Goal: Task Accomplishment & Management: Manage account settings

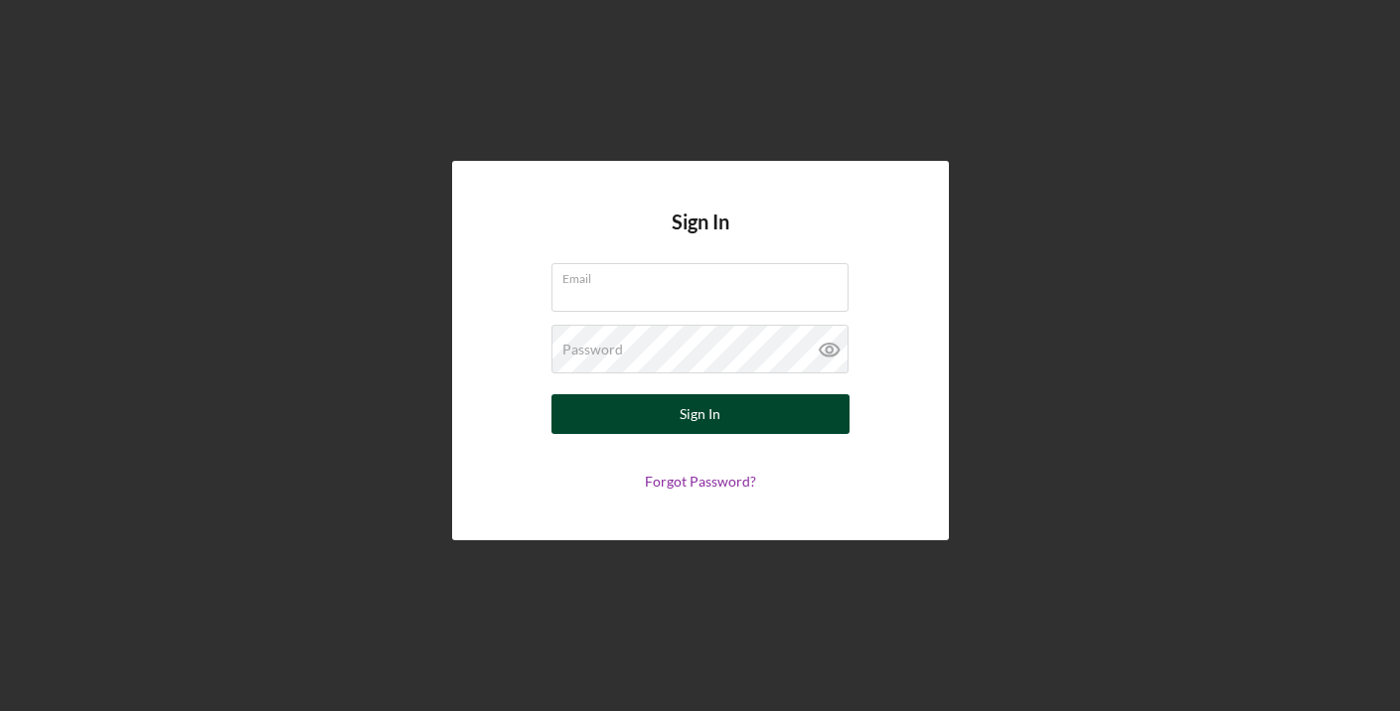
type input "[EMAIL_ADDRESS][DOMAIN_NAME]"
click at [717, 423] on div "Sign In" at bounding box center [699, 414] width 41 height 40
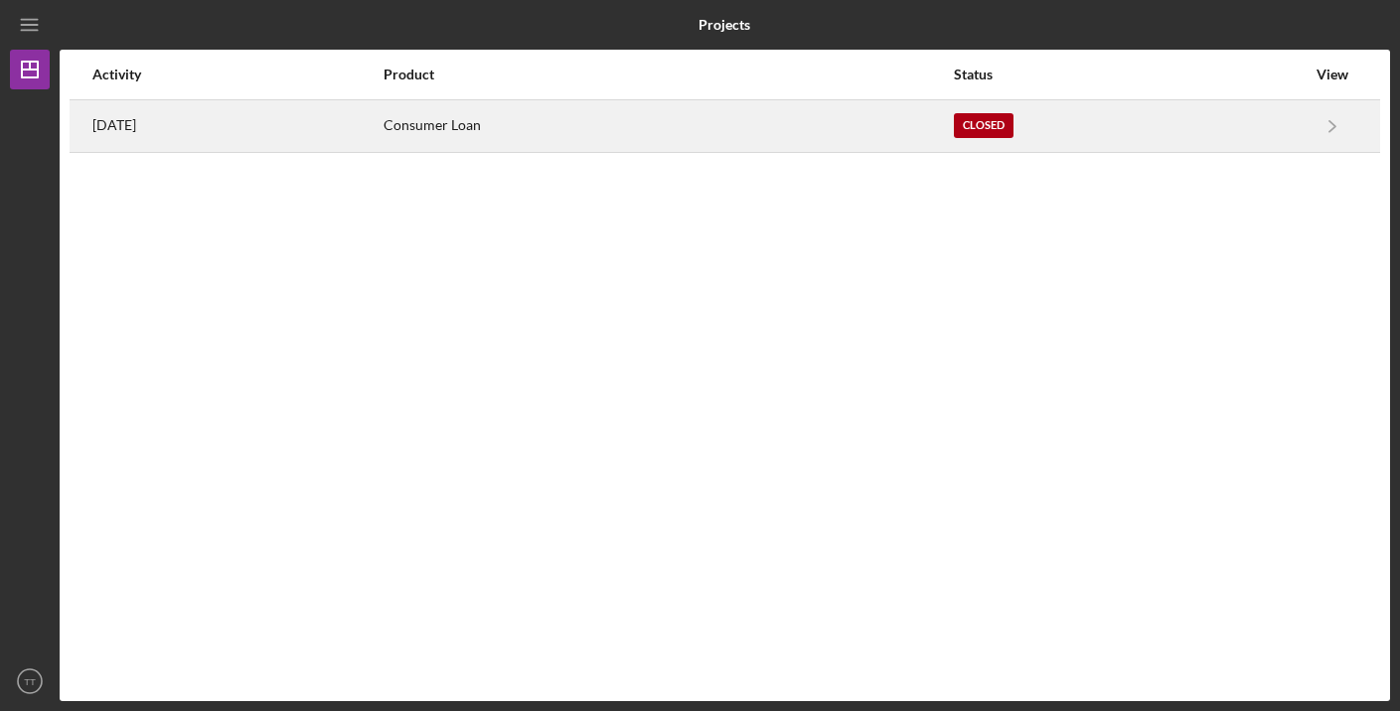
click at [539, 119] on div "Consumer Loan" at bounding box center [667, 126] width 568 height 50
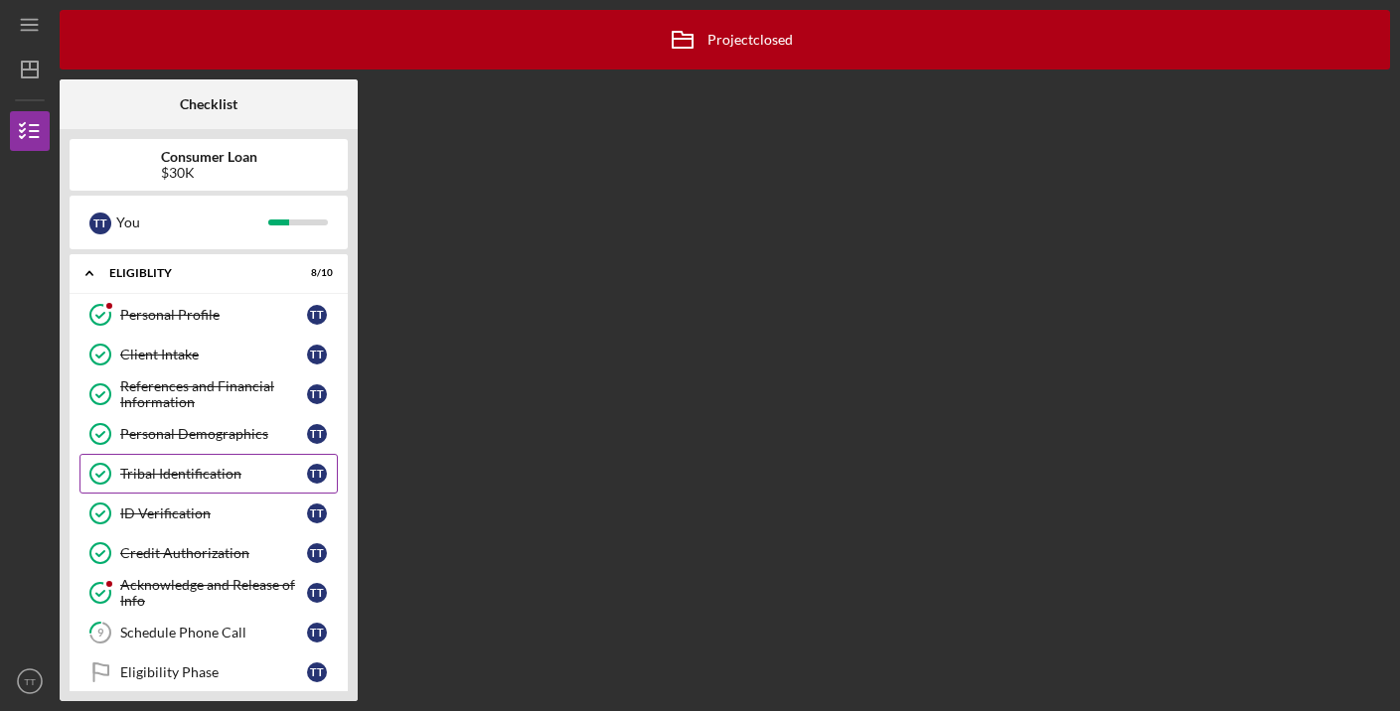
scroll to position [200, 0]
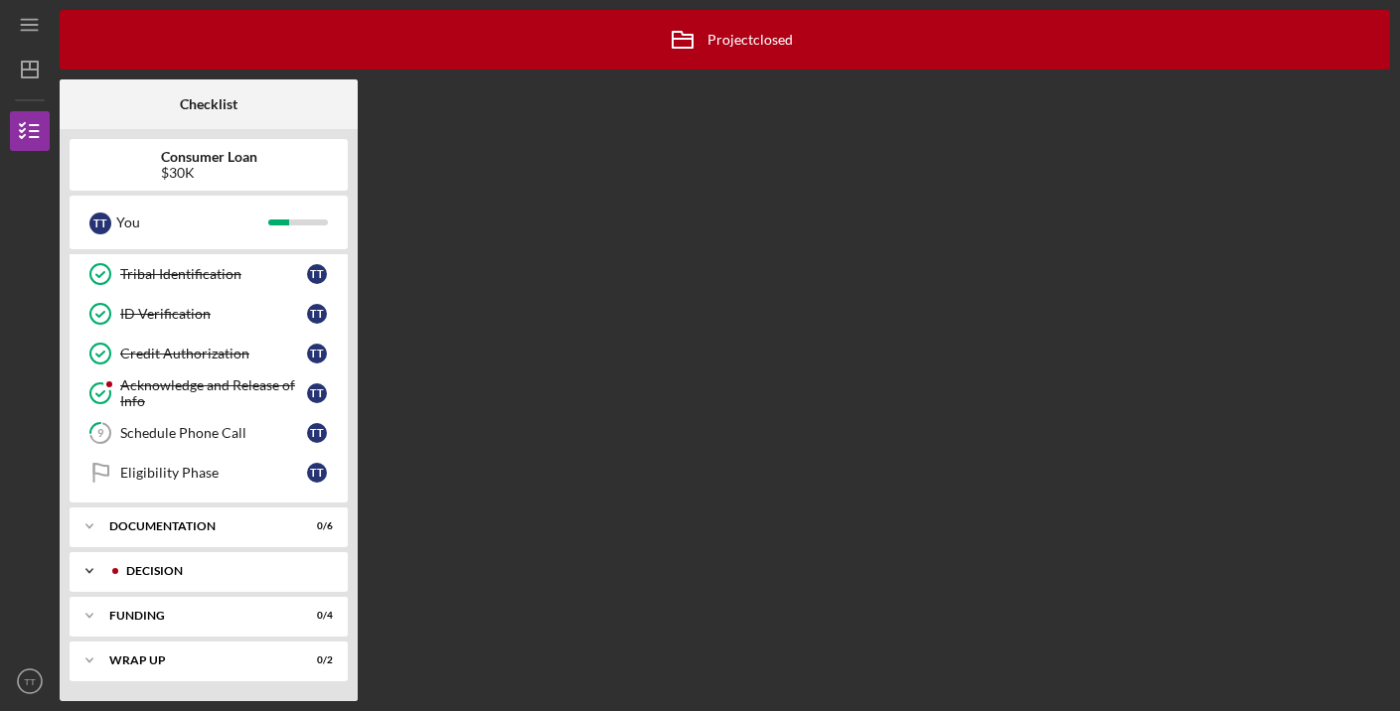
click at [201, 571] on div "Decision" at bounding box center [224, 571] width 197 height 12
click at [181, 612] on div "Decision" at bounding box center [213, 613] width 187 height 16
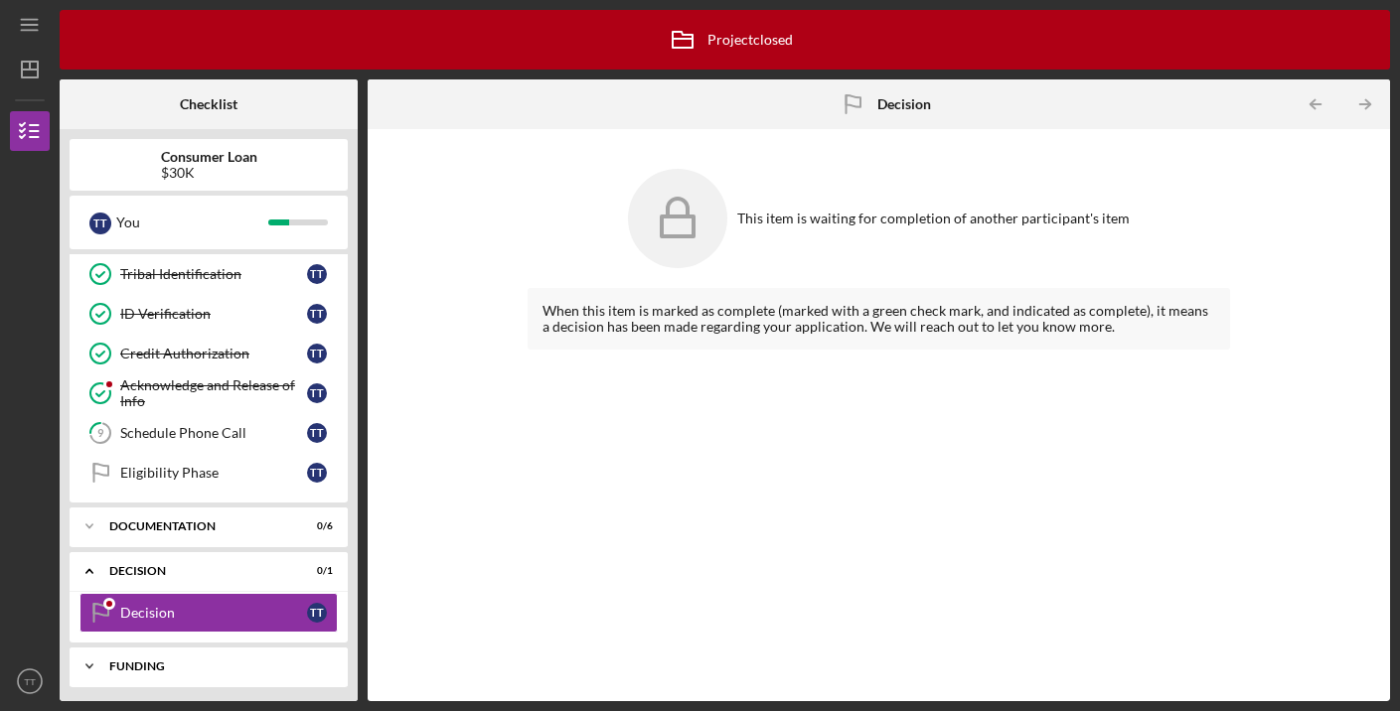
scroll to position [250, 0]
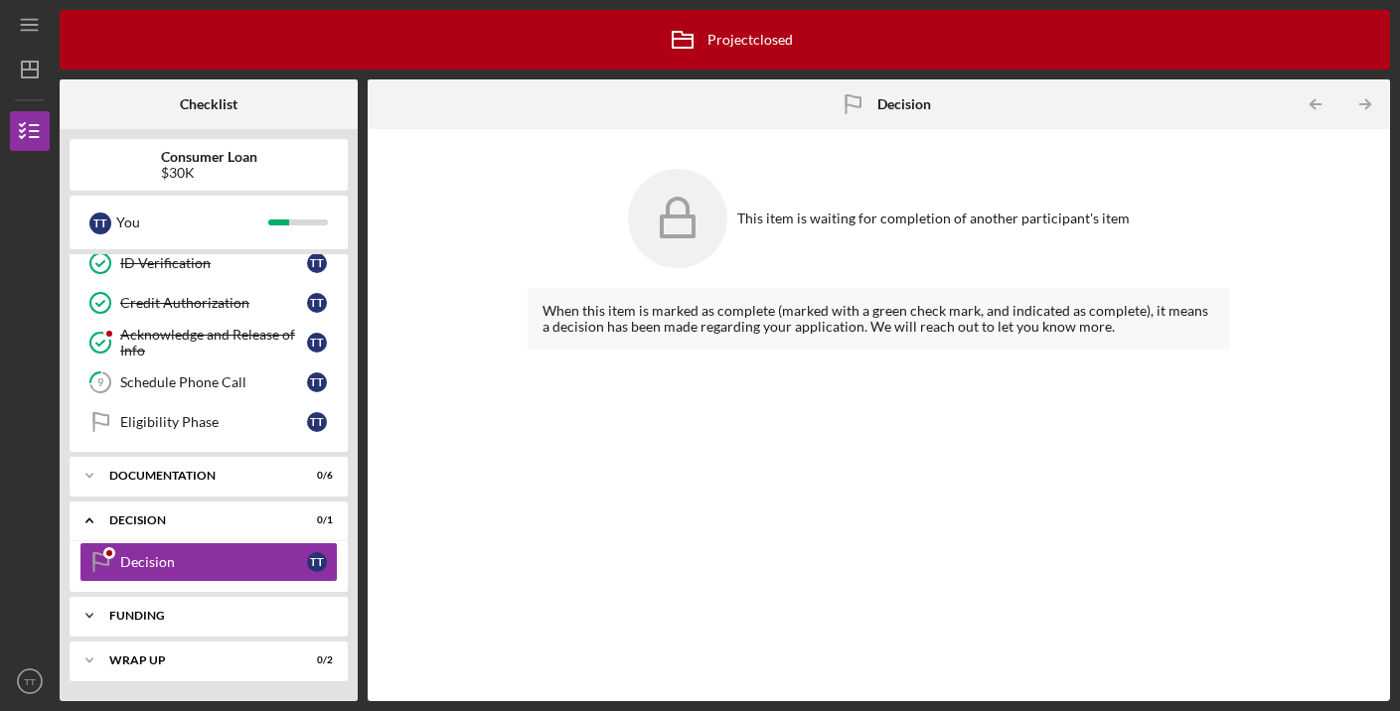
click at [234, 624] on div "Icon/Expander Funding 0 / 4" at bounding box center [209, 616] width 278 height 40
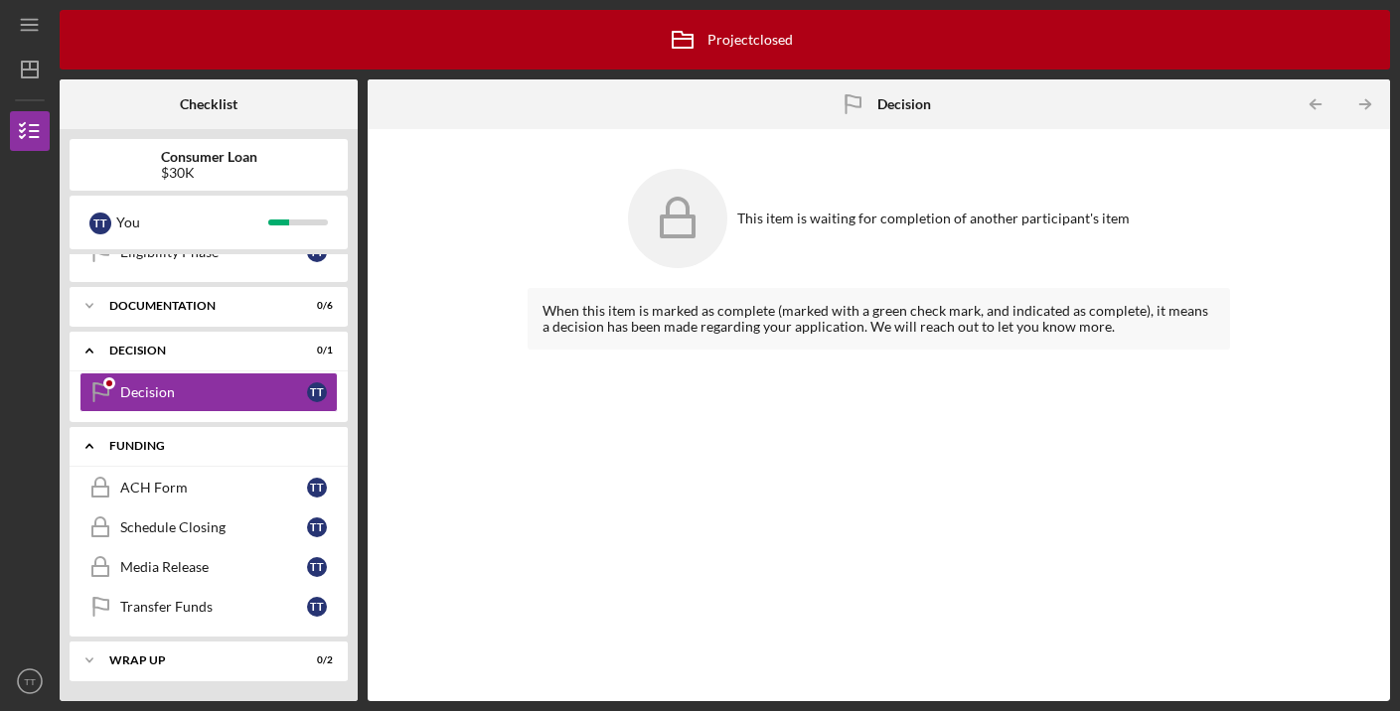
scroll to position [419, 0]
click at [201, 665] on div "Wrap up" at bounding box center [216, 662] width 214 height 12
click at [212, 346] on div "Decision" at bounding box center [216, 352] width 214 height 12
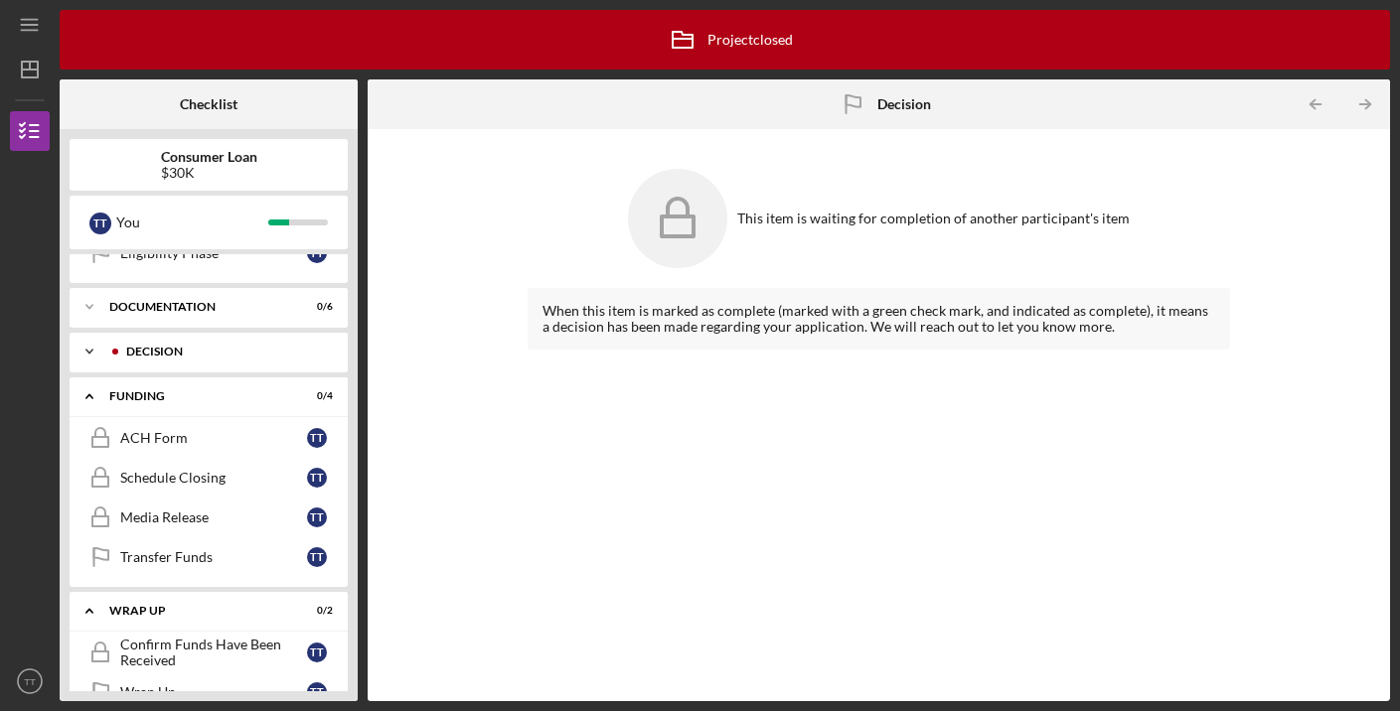
click at [212, 345] on div "Icon/Expander Decision 0 / 1" at bounding box center [209, 352] width 278 height 40
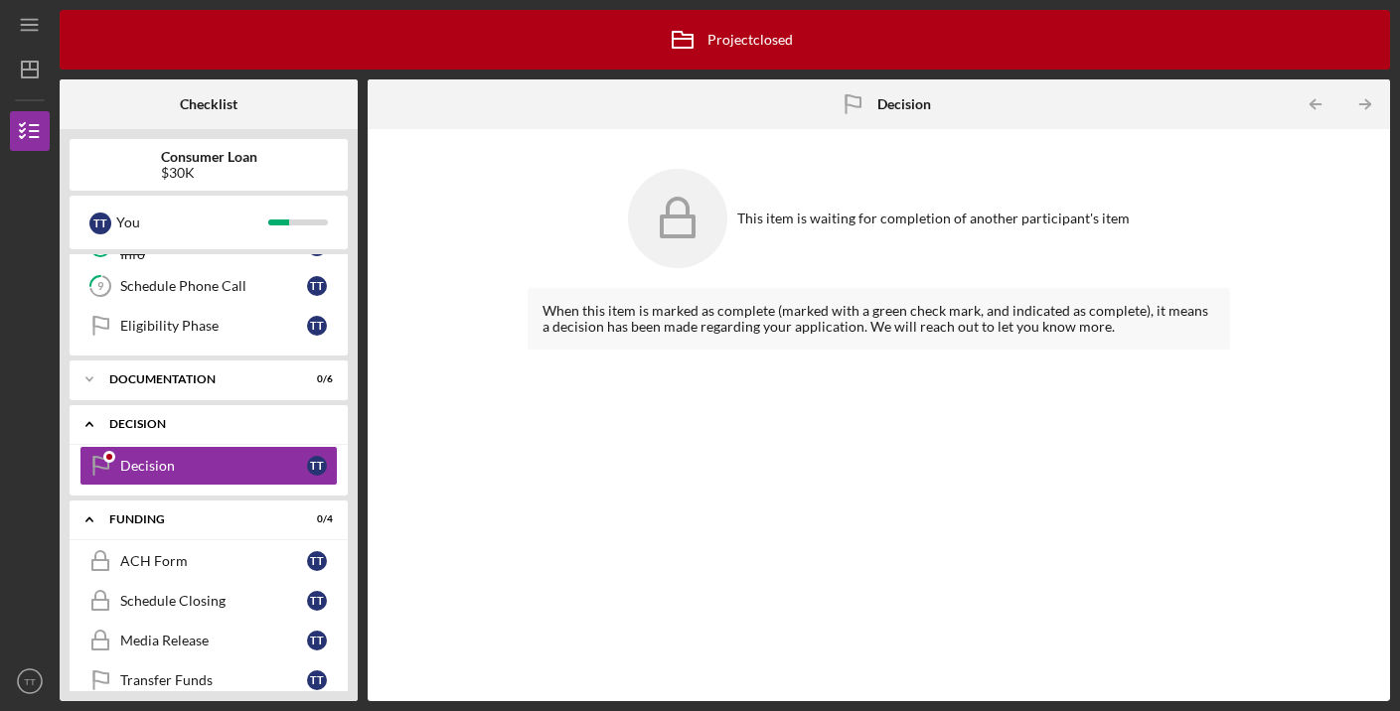
scroll to position [340, 0]
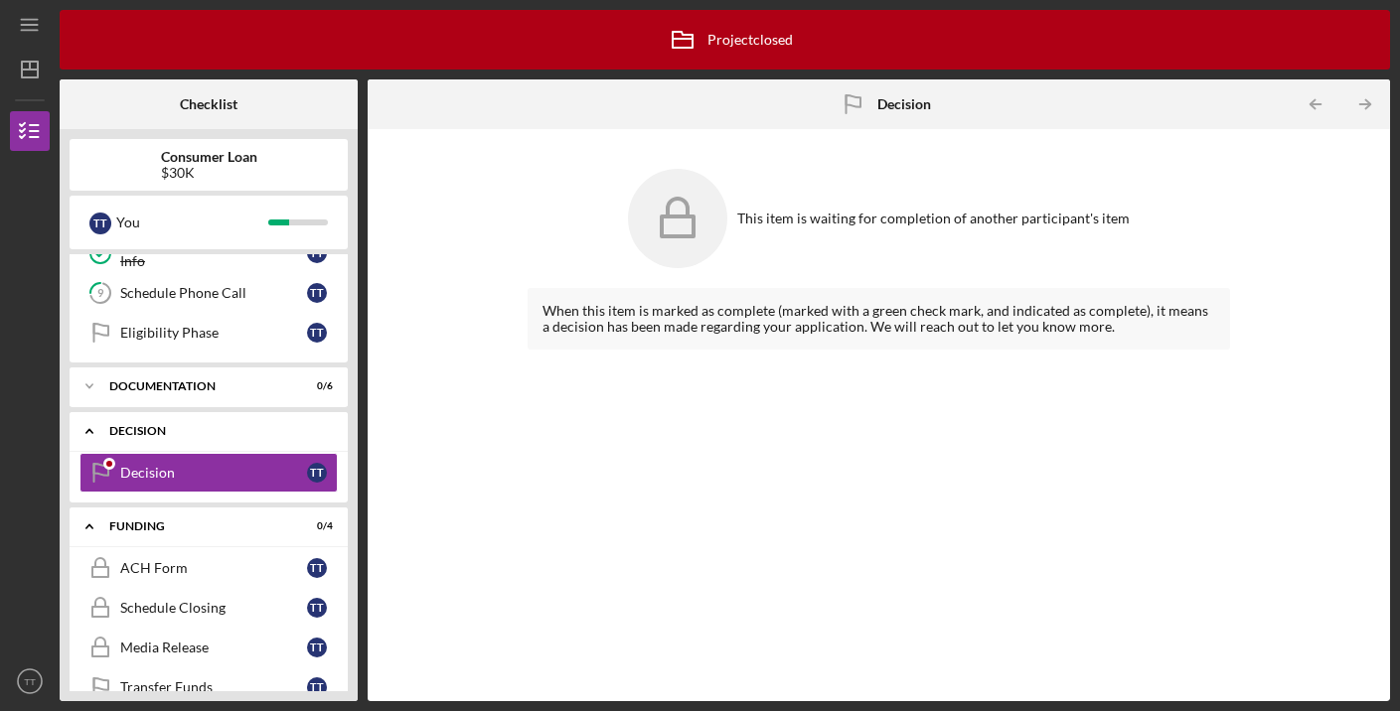
click at [212, 430] on div "Decision" at bounding box center [216, 431] width 214 height 12
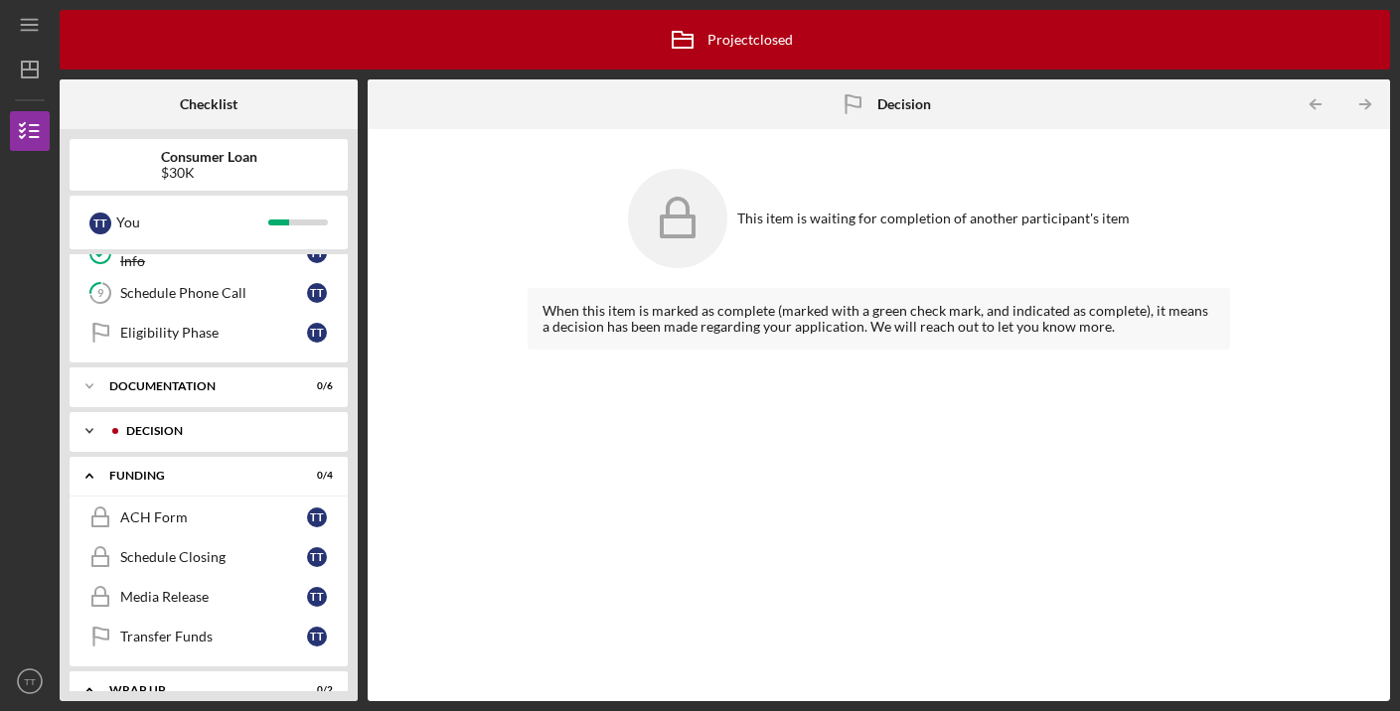
click at [212, 430] on div "Decision" at bounding box center [224, 431] width 197 height 12
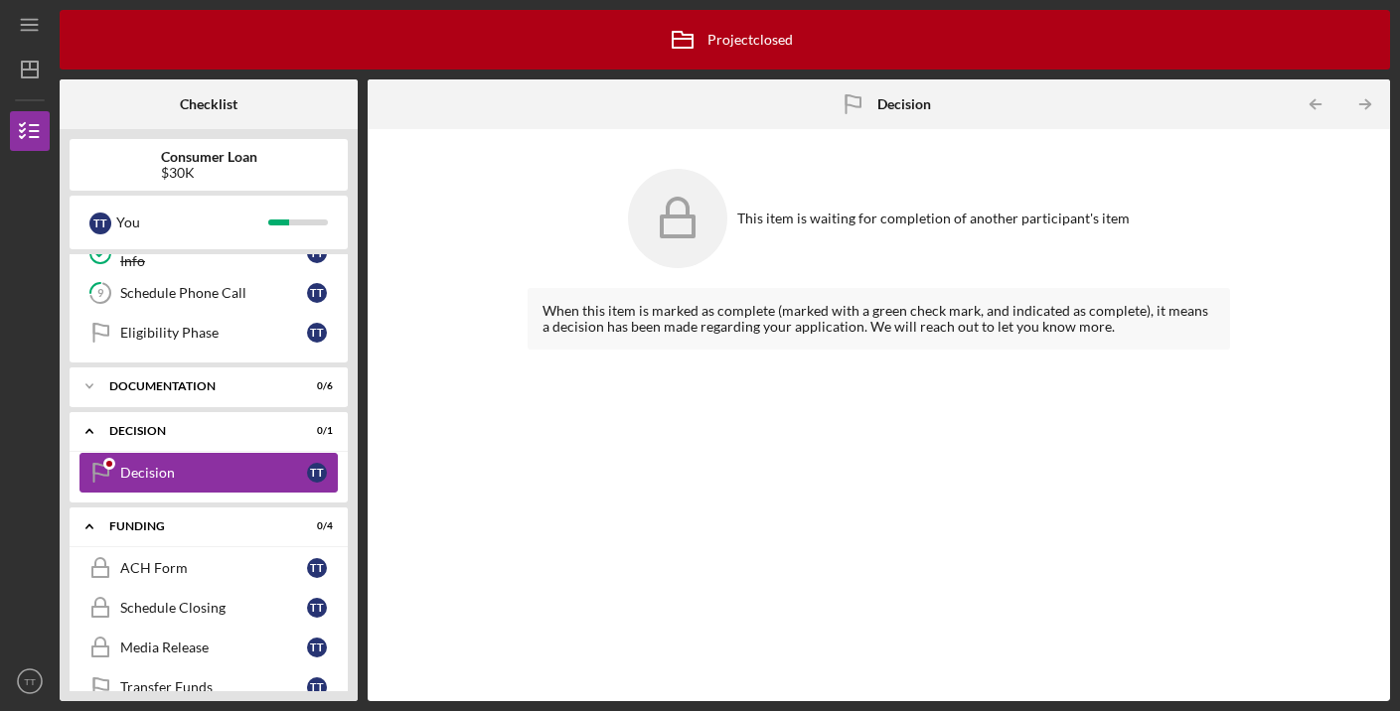
click at [273, 473] on div "Decision" at bounding box center [213, 473] width 187 height 16
click at [1366, 98] on icon "Icon/Table Pagination Arrow" at bounding box center [1365, 104] width 45 height 45
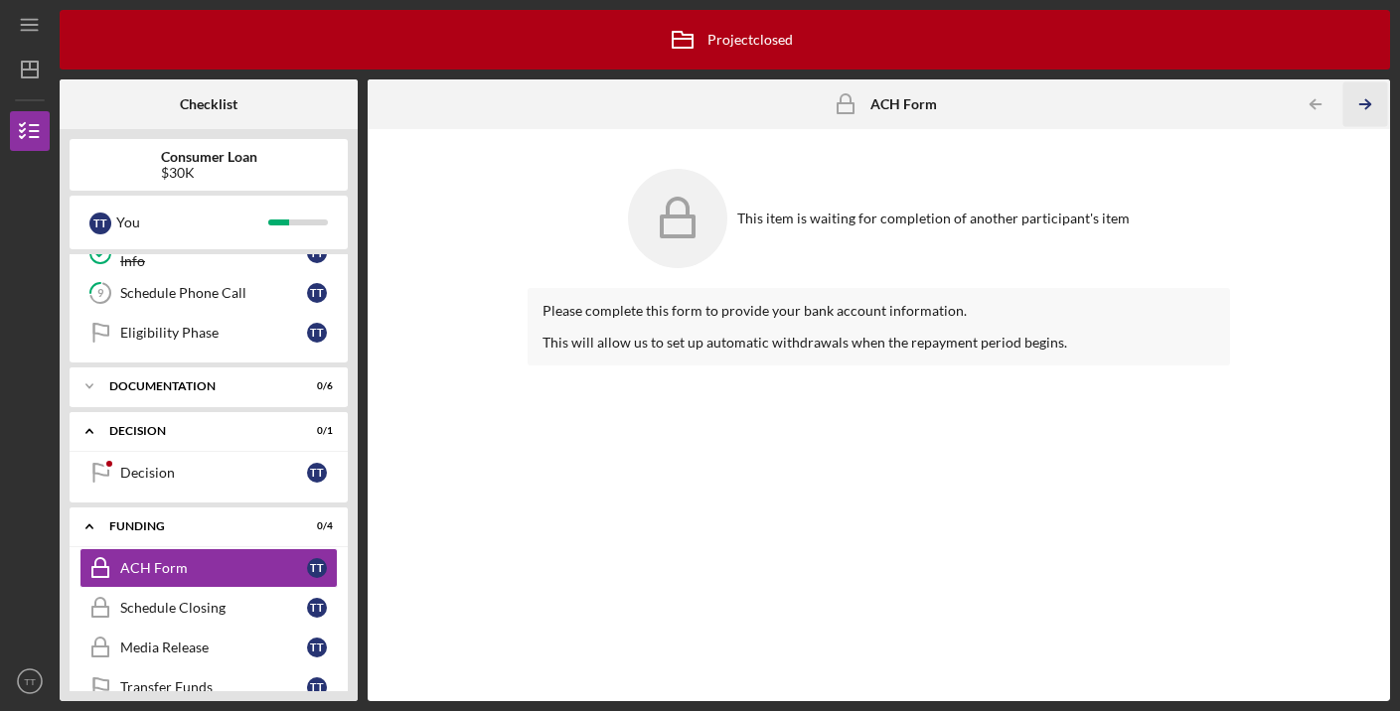
click at [1362, 107] on icon "Icon/Table Pagination Arrow" at bounding box center [1365, 104] width 45 height 45
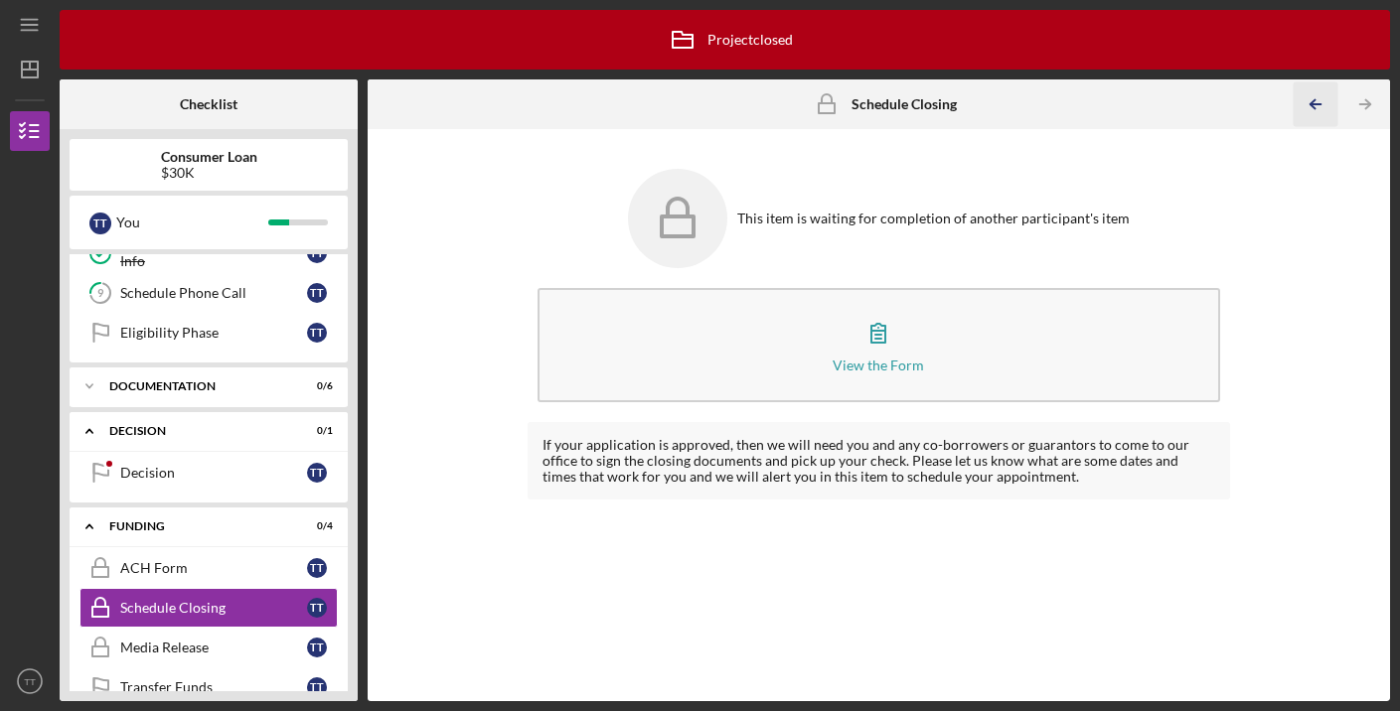
click at [1311, 100] on icon "Icon/Table Pagination Arrow" at bounding box center [1315, 104] width 45 height 45
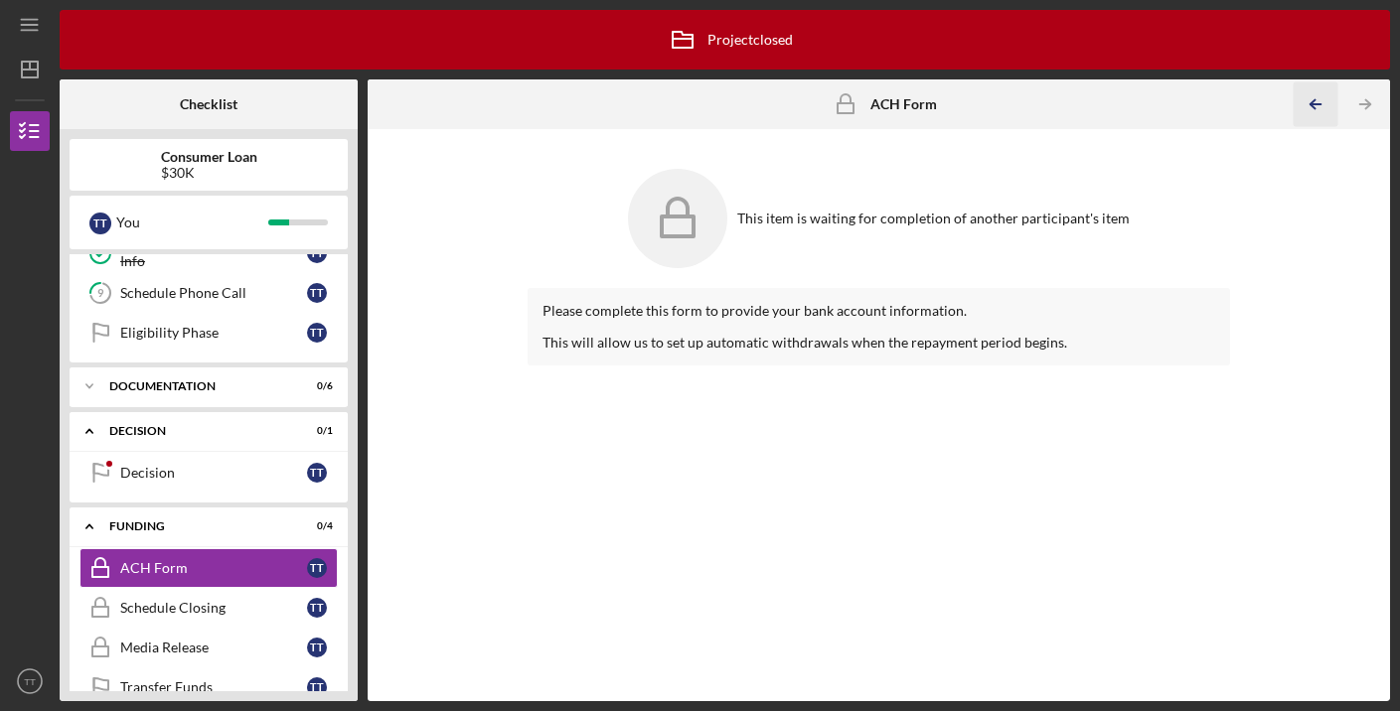
click at [1311, 100] on icon "Icon/Table Pagination Arrow" at bounding box center [1315, 104] width 45 height 45
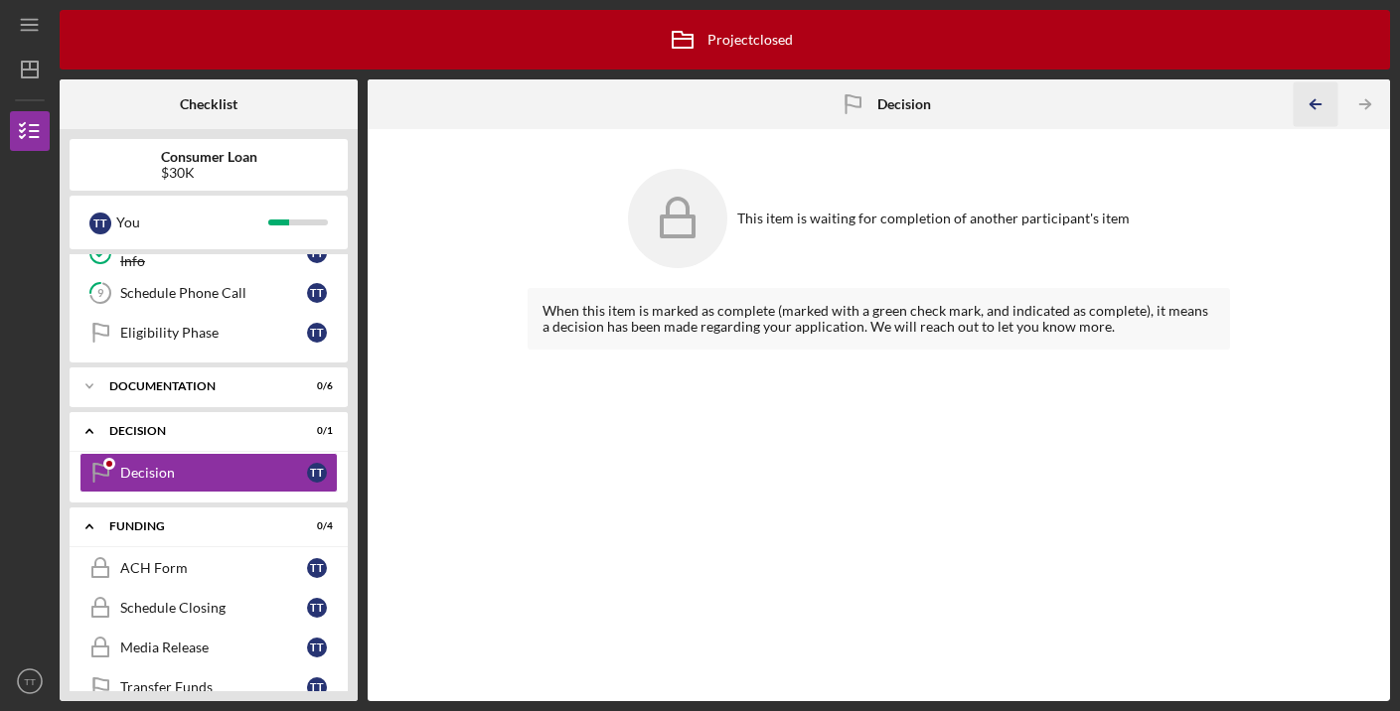
click at [1311, 100] on icon "Icon/Table Pagination Arrow" at bounding box center [1315, 104] width 45 height 45
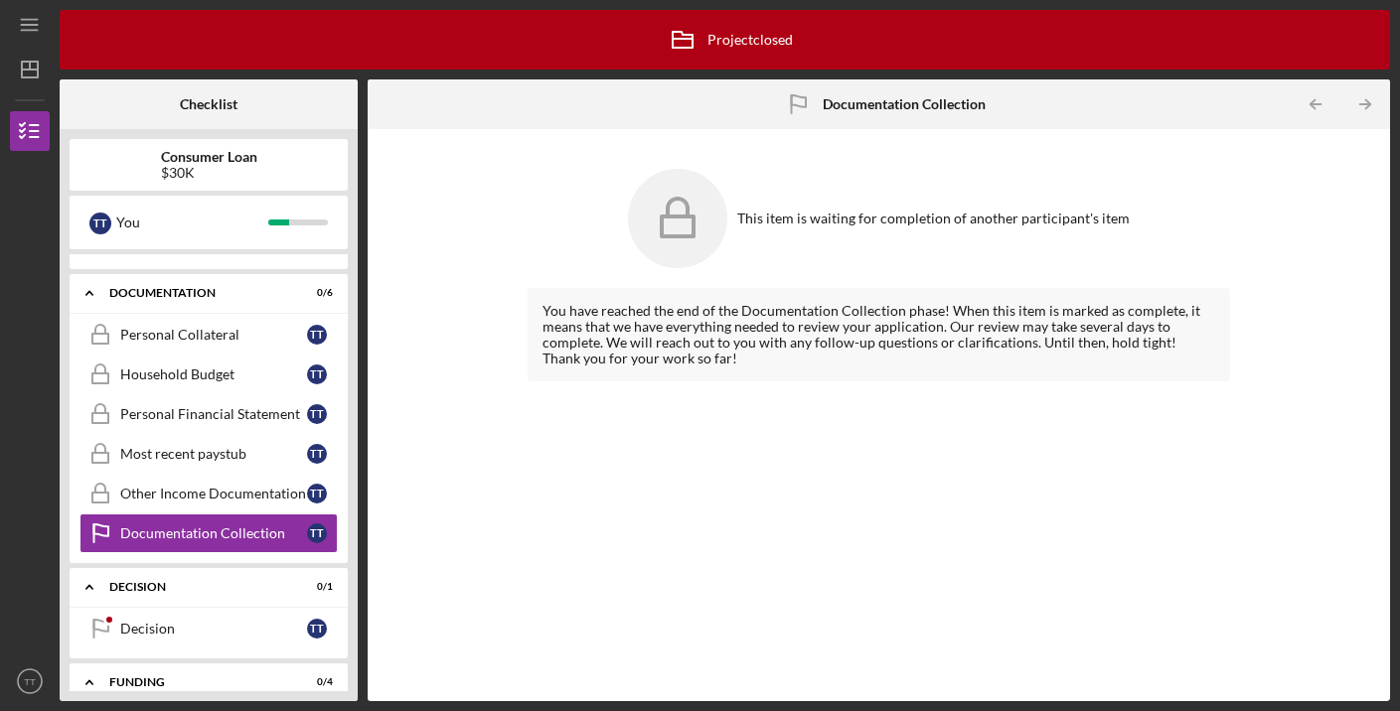
scroll to position [494, 0]
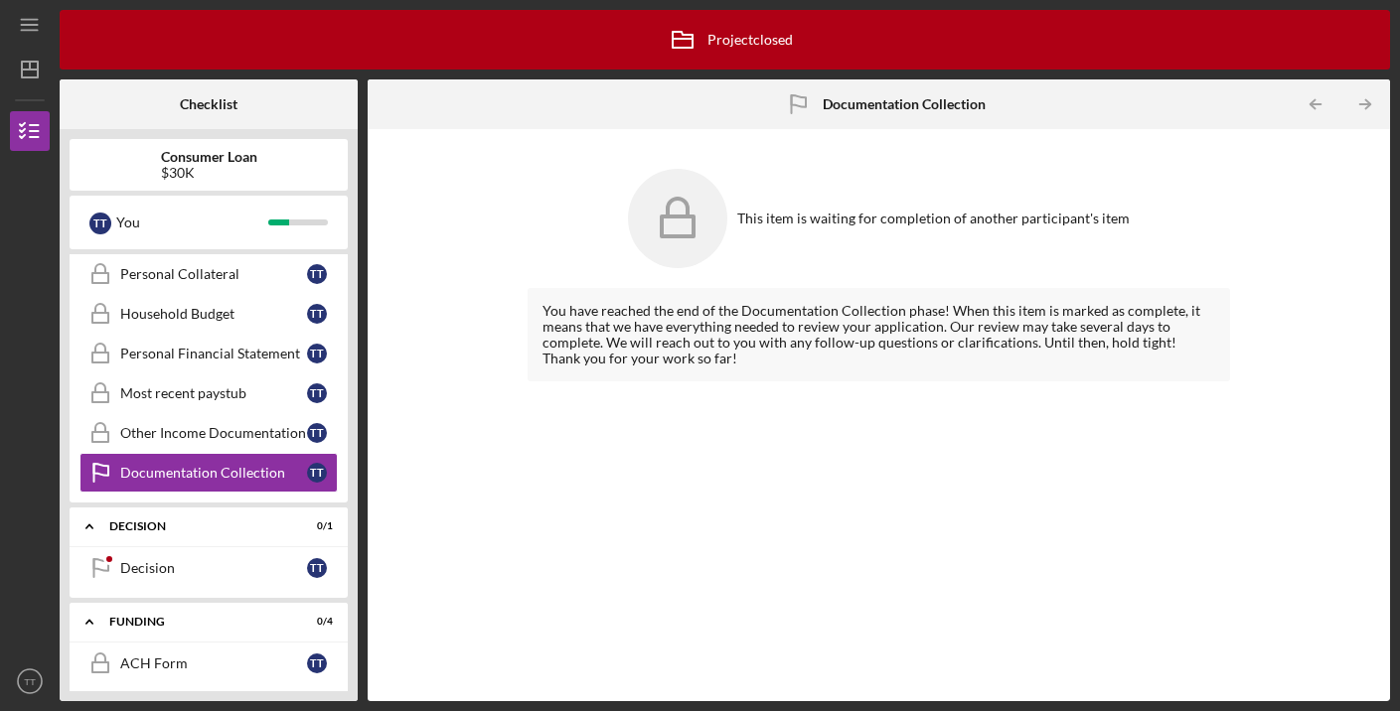
click at [1311, 100] on icon "Icon/Table Pagination Arrow" at bounding box center [1315, 104] width 45 height 45
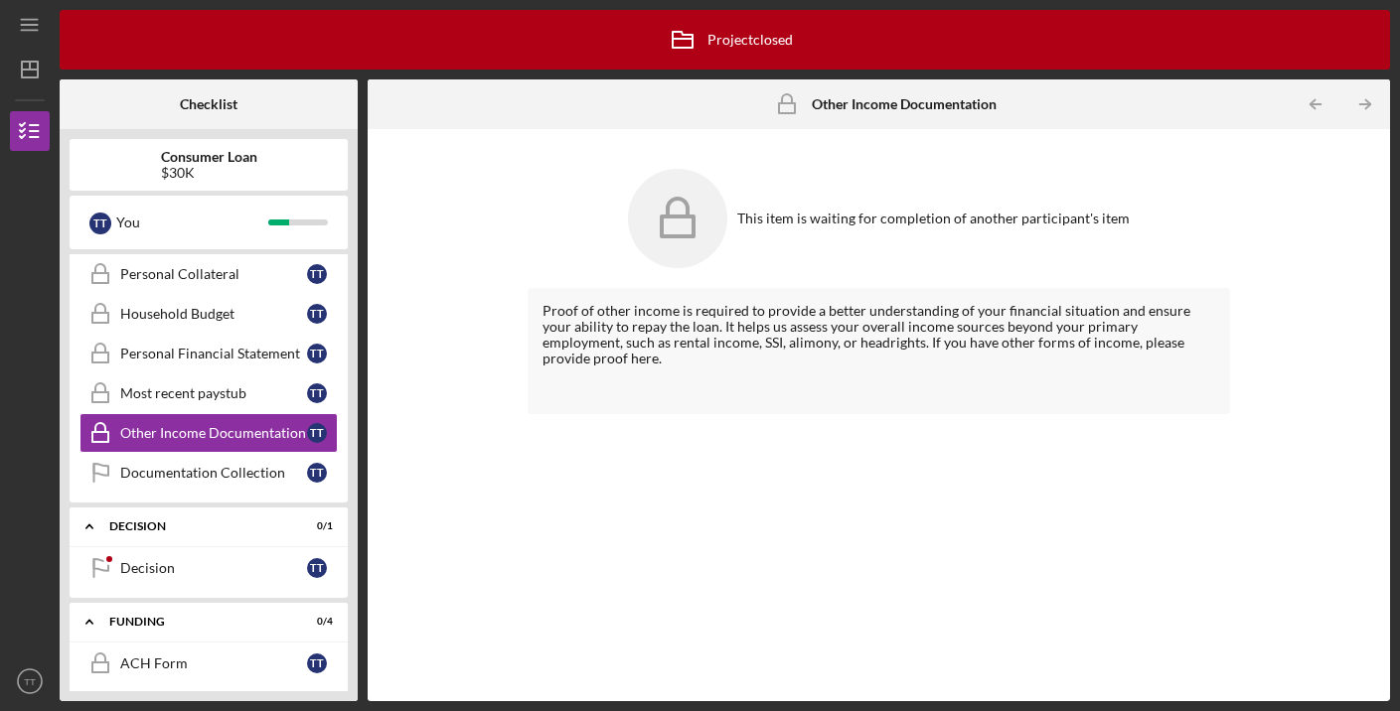
click at [1311, 100] on icon "Icon/Table Pagination Arrow" at bounding box center [1315, 104] width 45 height 45
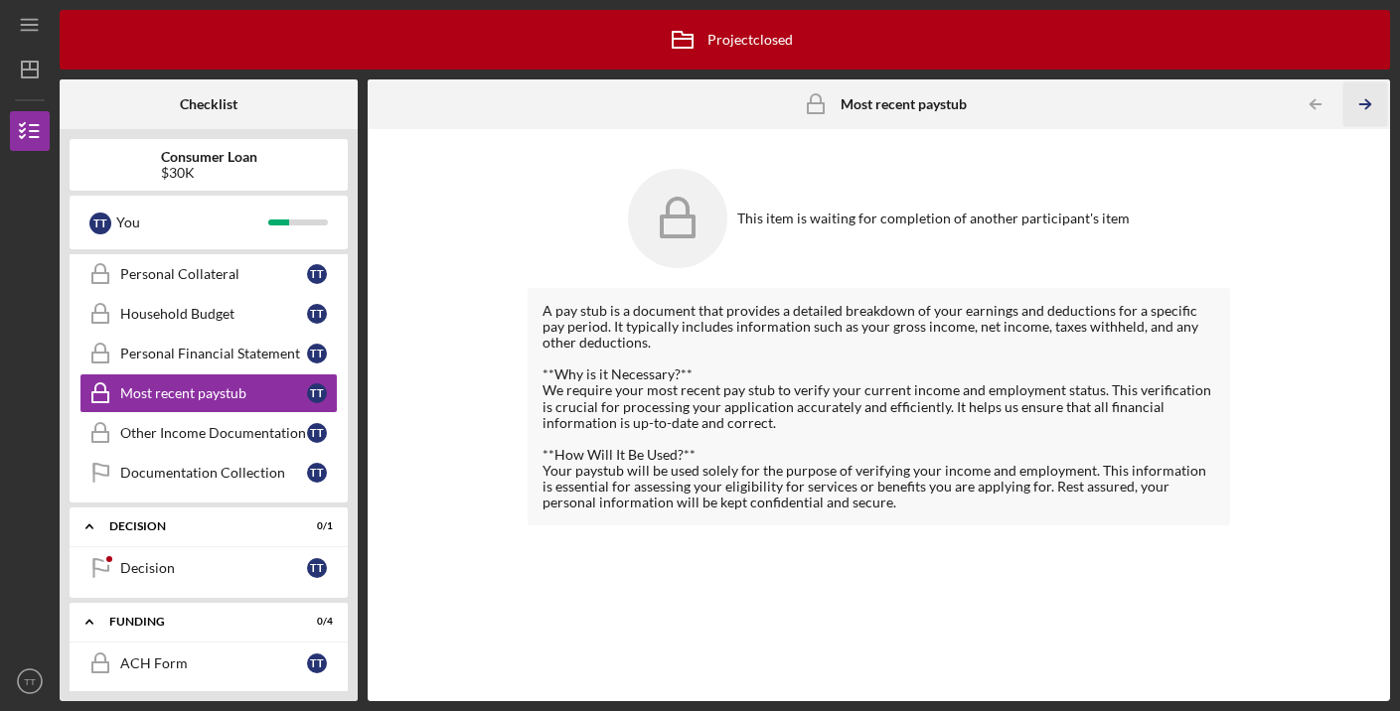
click at [1369, 104] on line "button" at bounding box center [1365, 104] width 10 height 0
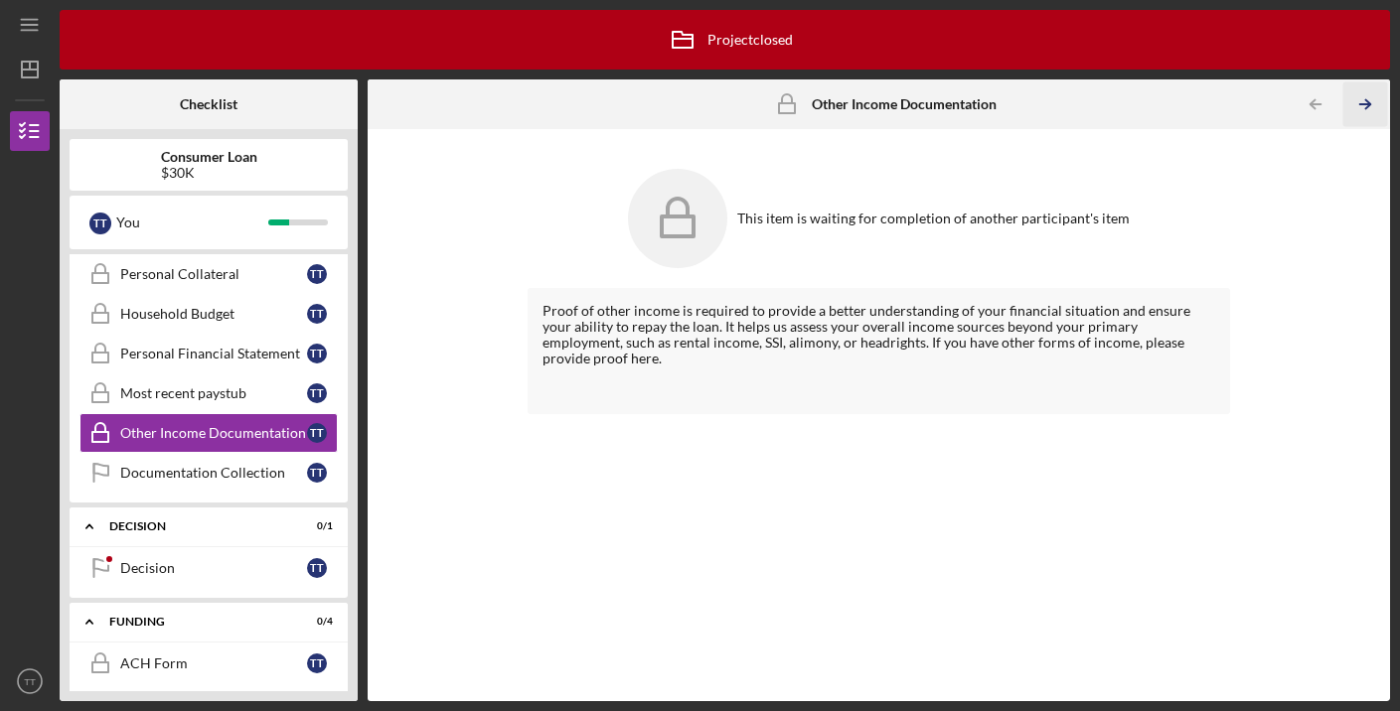
click at [1369, 104] on line "button" at bounding box center [1365, 104] width 10 height 0
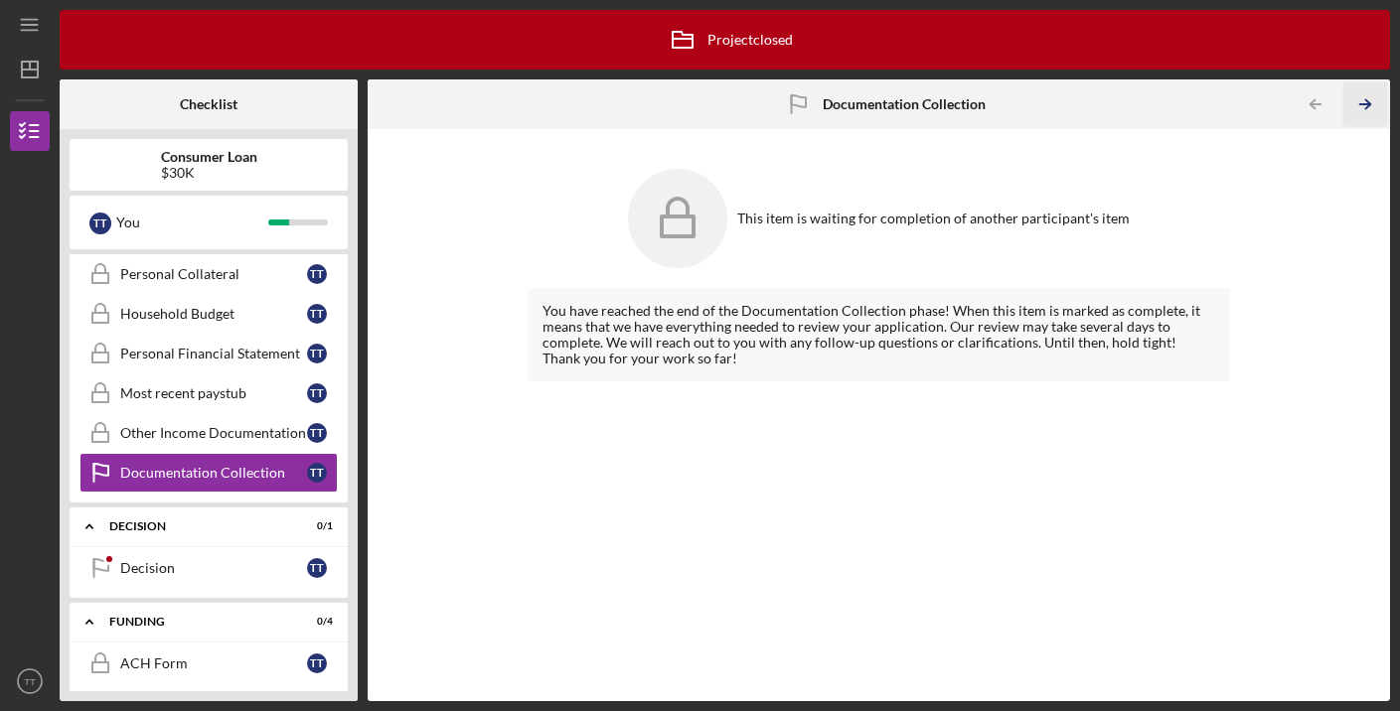
click at [1369, 104] on line "button" at bounding box center [1365, 104] width 10 height 0
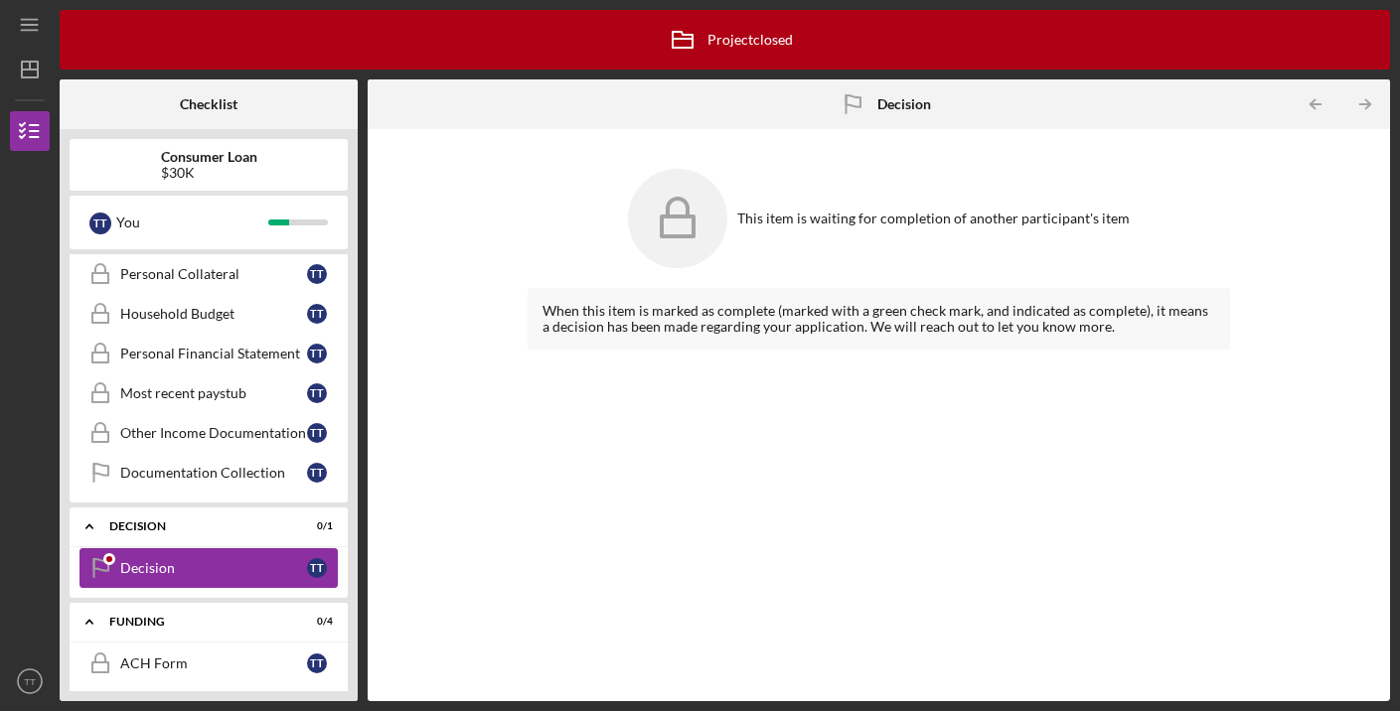
click at [240, 560] on div "Decision" at bounding box center [213, 568] width 187 height 16
click at [210, 620] on div "Funding" at bounding box center [216, 622] width 214 height 12
click at [197, 667] on div "Wrap up" at bounding box center [216, 667] width 214 height 12
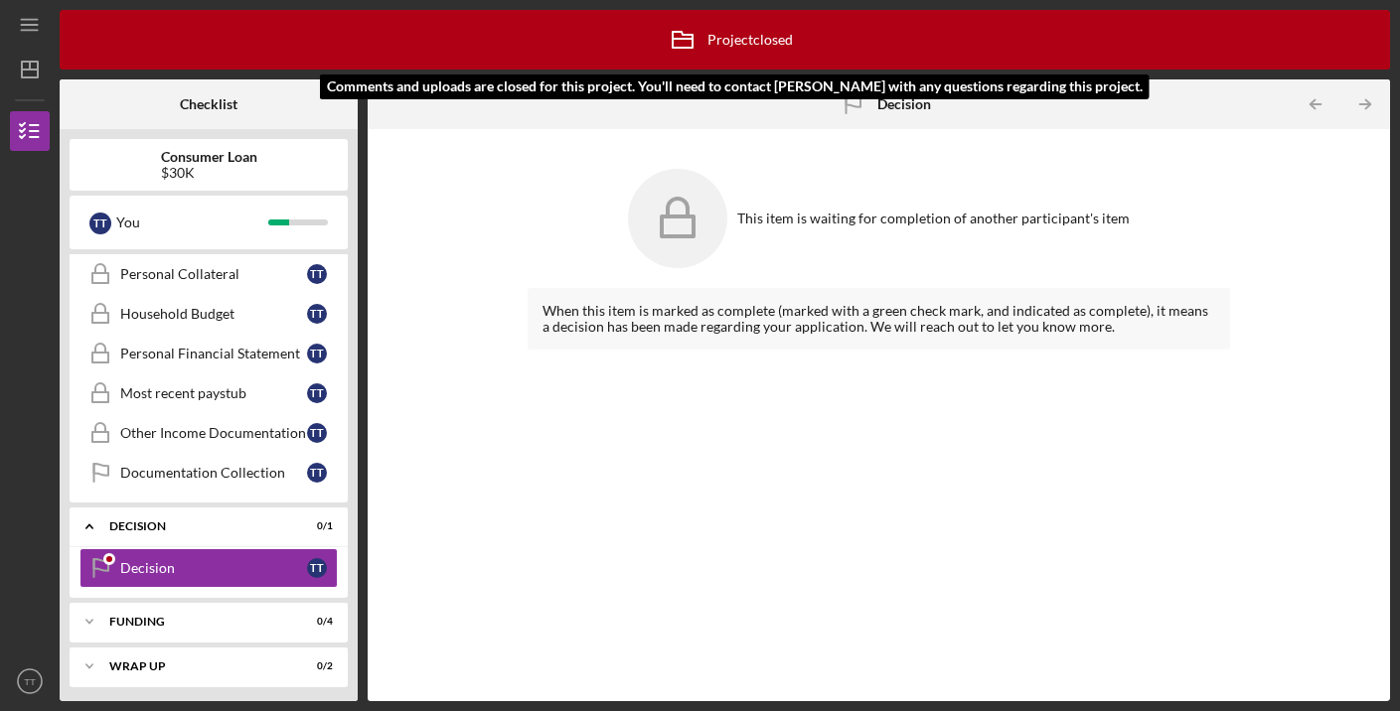
click at [759, 45] on div "Icon/Archived Project closed Icon/Info" at bounding box center [725, 40] width 135 height 50
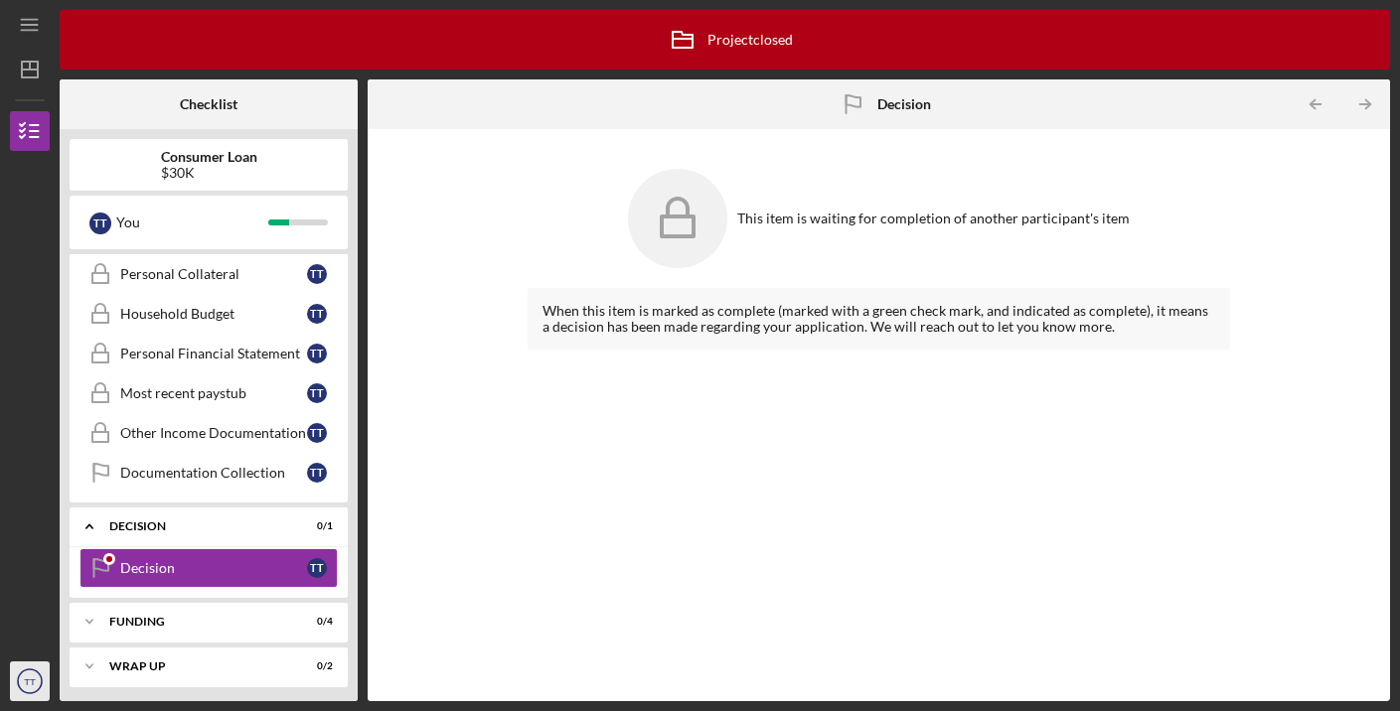
click at [30, 677] on text "TT" at bounding box center [30, 682] width 12 height 11
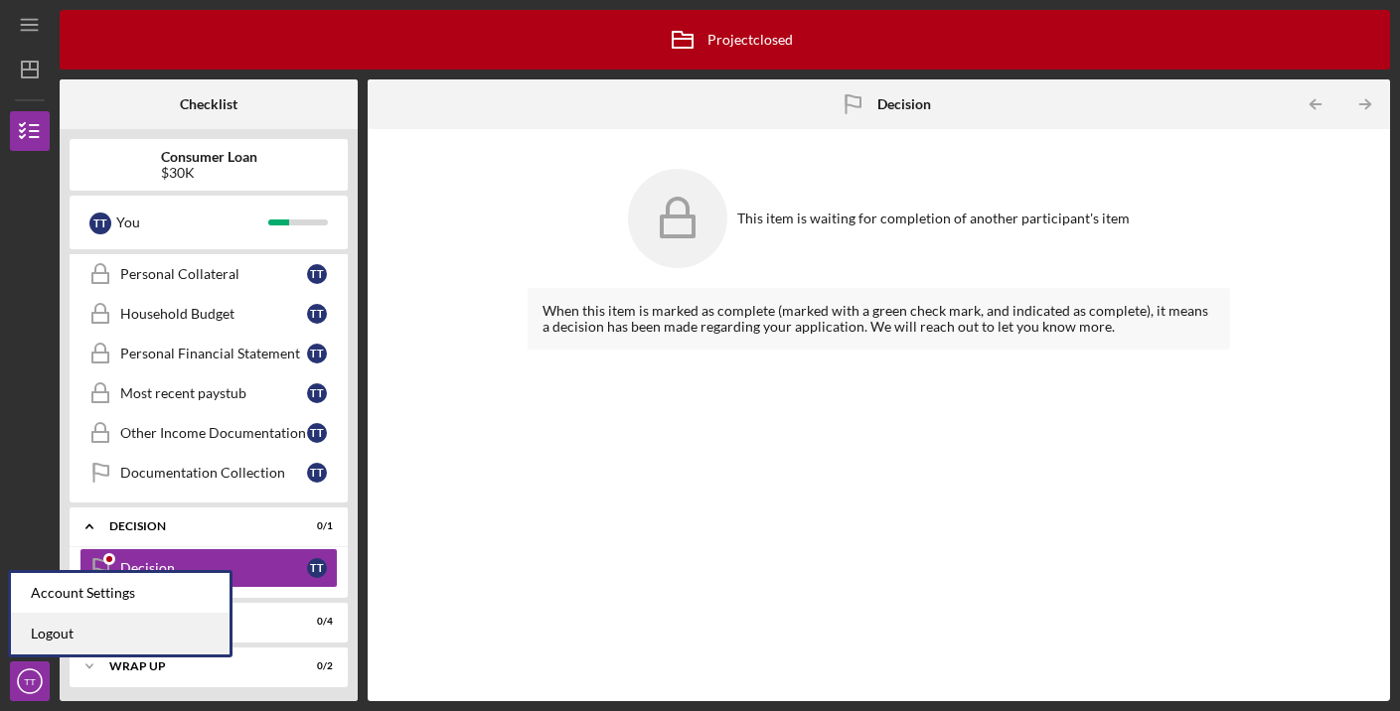
click at [91, 633] on link "Logout" at bounding box center [120, 634] width 219 height 41
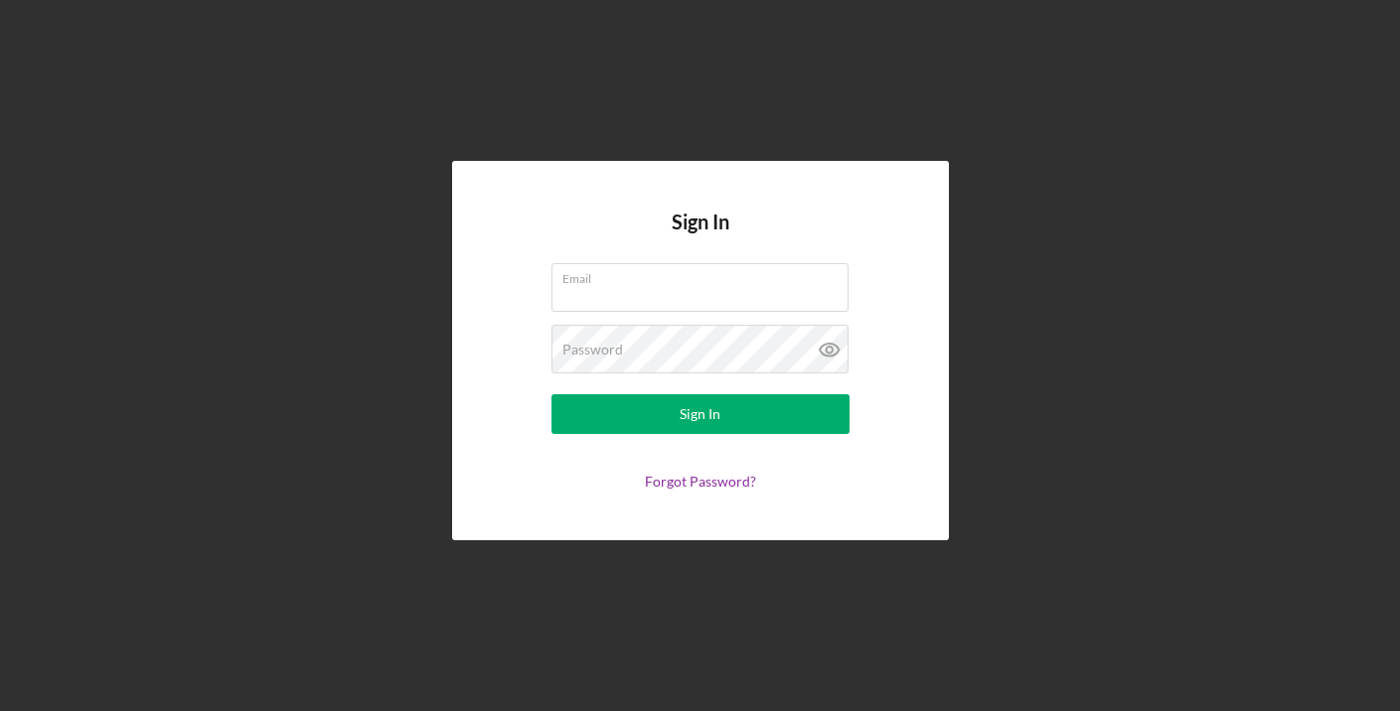
type input "[EMAIL_ADDRESS][DOMAIN_NAME]"
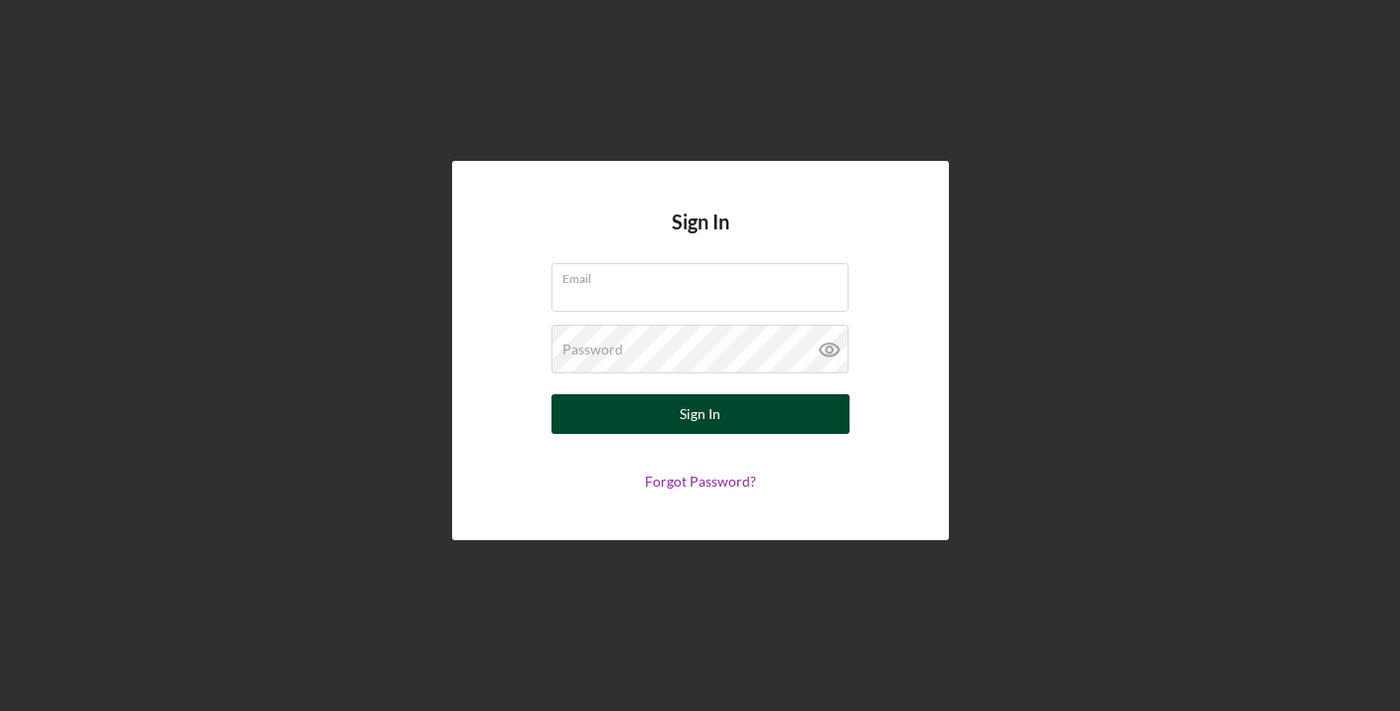
type input "[EMAIL_ADDRESS][DOMAIN_NAME]"
click at [691, 403] on div "Sign In" at bounding box center [699, 414] width 41 height 40
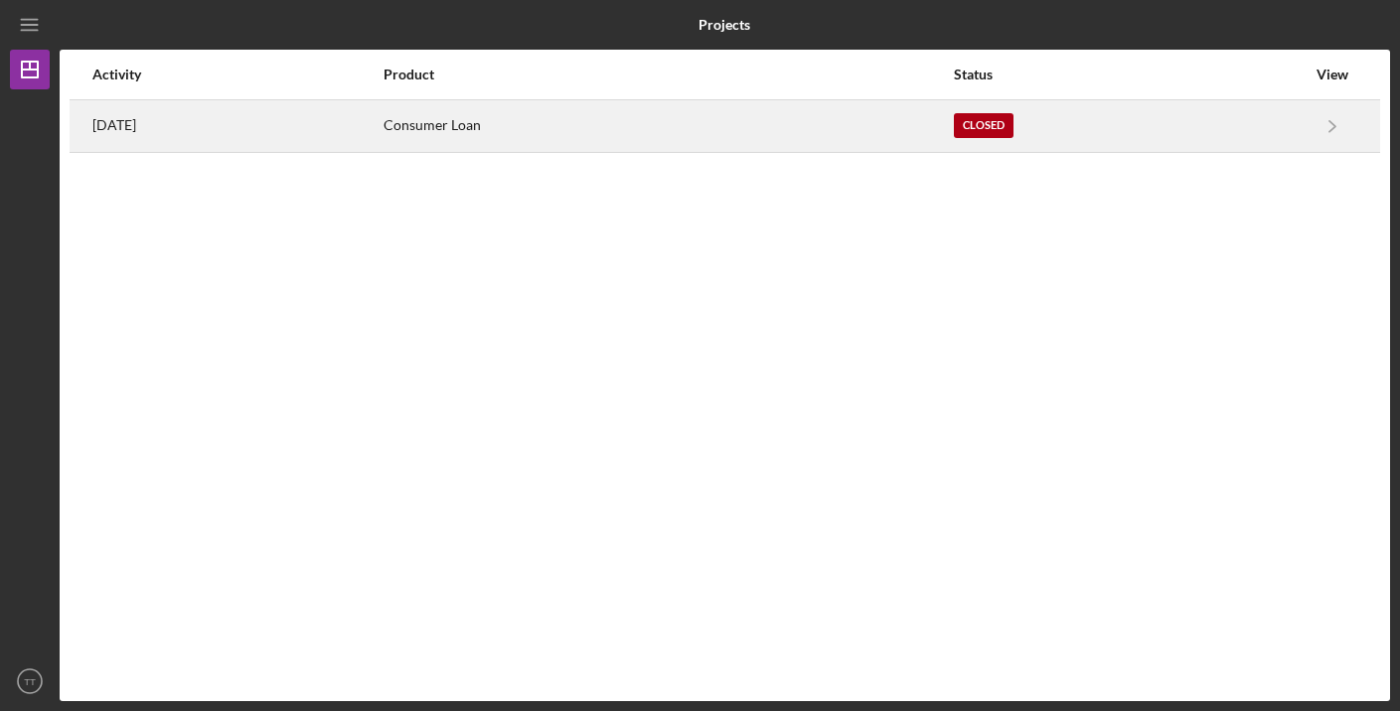
click at [1300, 112] on div "Closed" at bounding box center [1130, 126] width 352 height 50
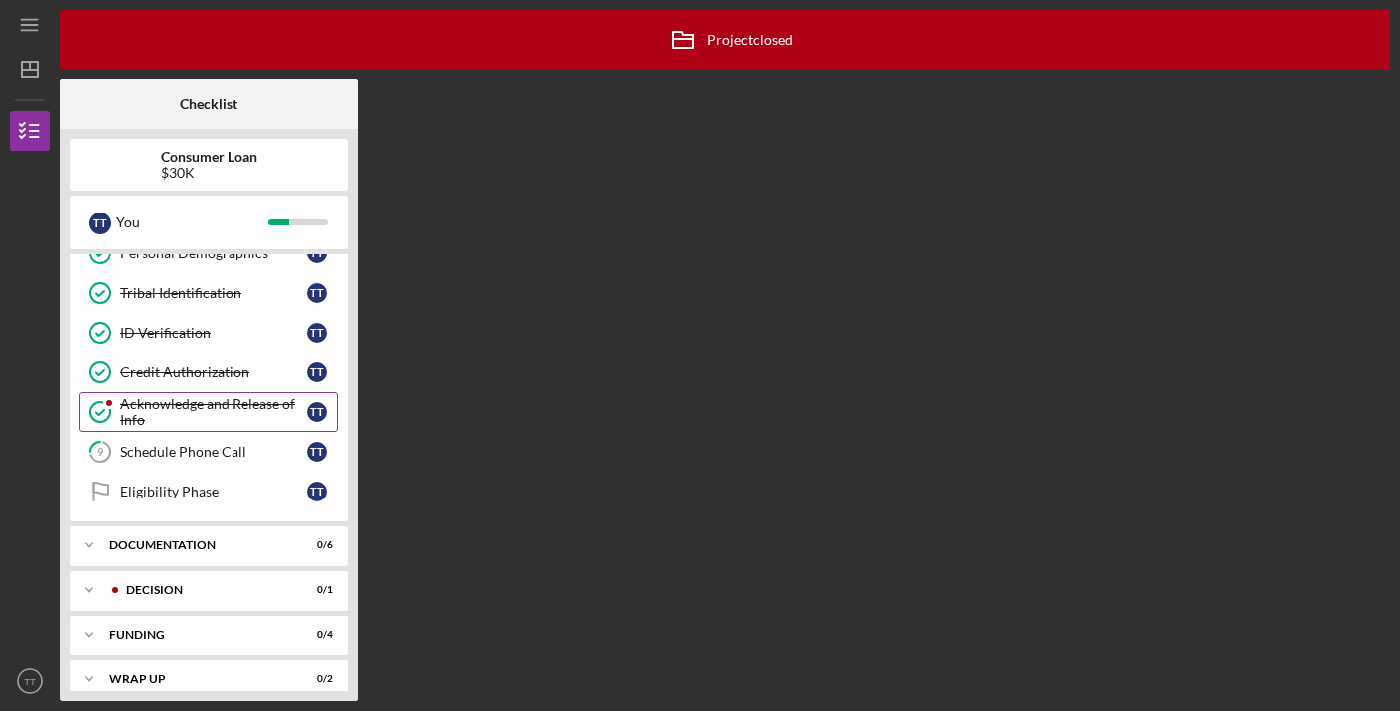
scroll to position [200, 0]
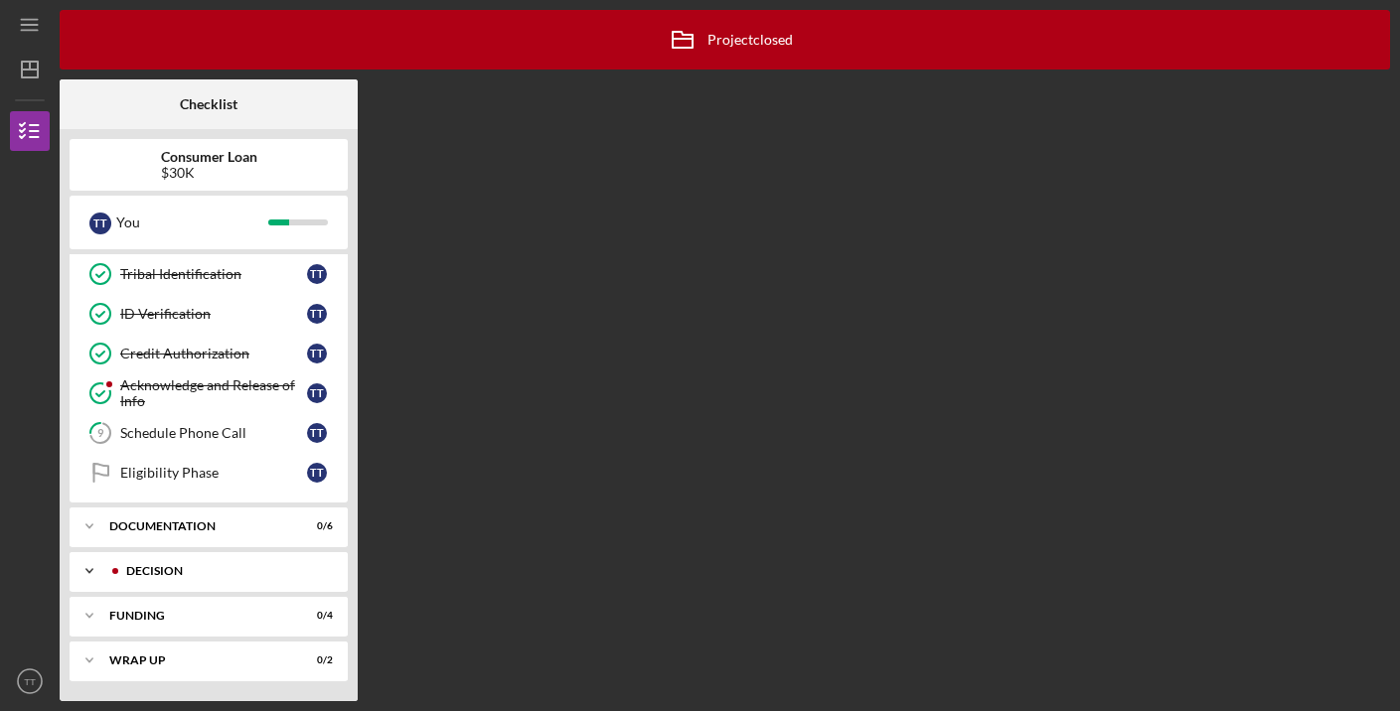
click at [183, 566] on div "Decision" at bounding box center [224, 571] width 197 height 12
click at [182, 568] on div "Decision" at bounding box center [216, 571] width 214 height 12
click at [171, 563] on div "Icon/Expander Decision 0 / 1" at bounding box center [209, 571] width 278 height 40
click at [156, 607] on div "Decision" at bounding box center [213, 613] width 187 height 16
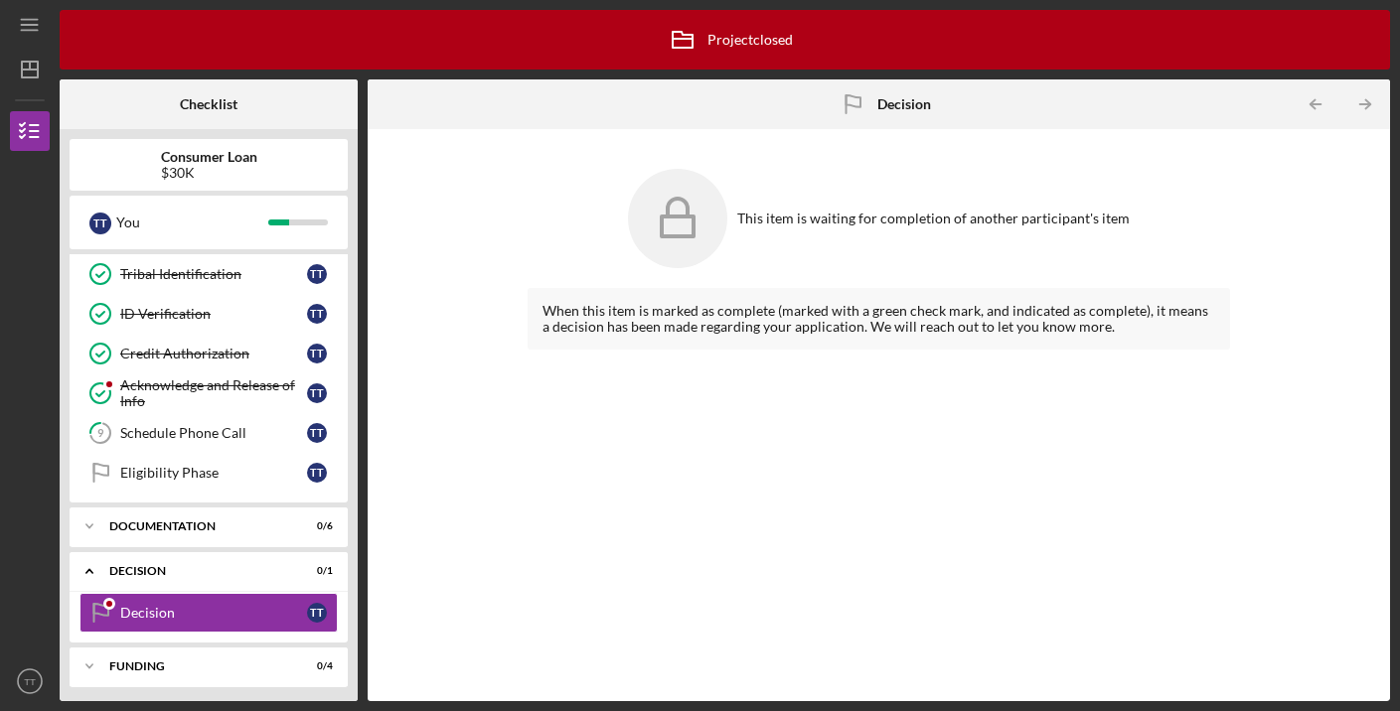
click at [682, 221] on icon at bounding box center [677, 218] width 99 height 99
click at [161, 580] on div "Icon/Expander Decision 0 / 1" at bounding box center [209, 571] width 278 height 41
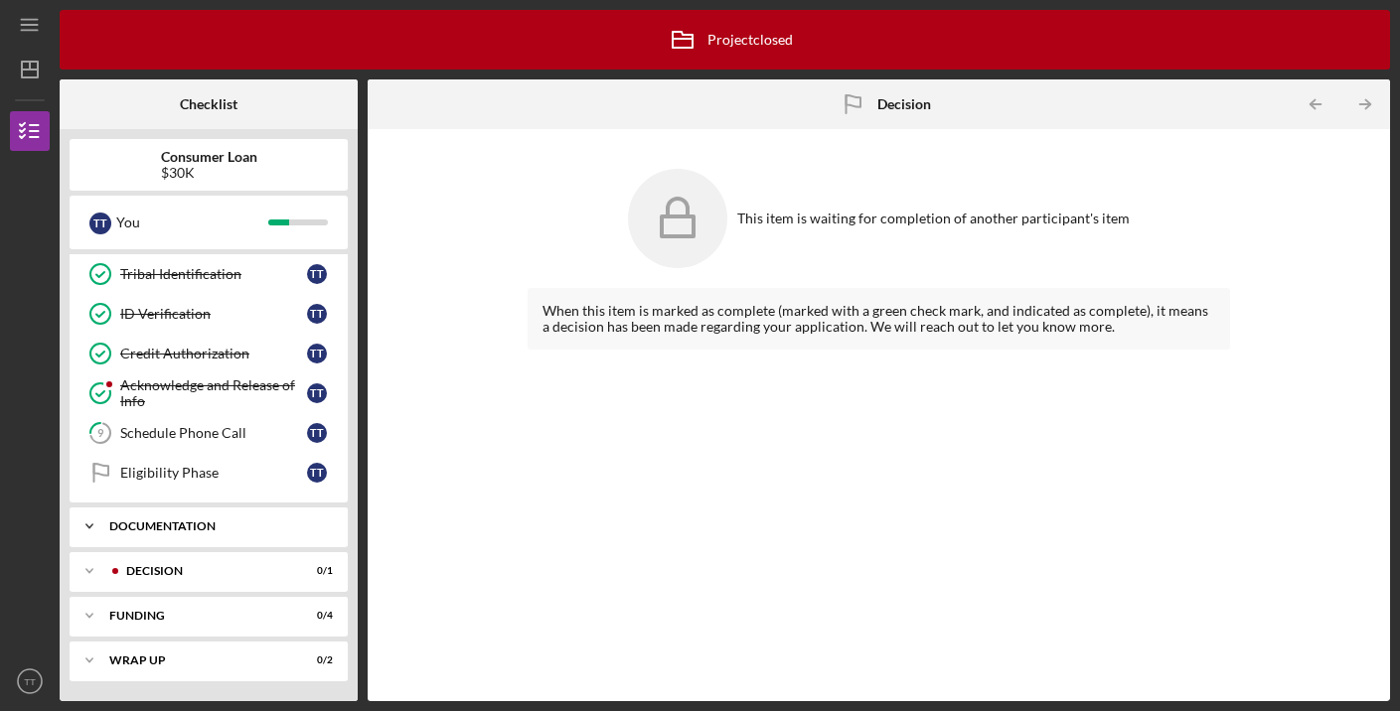
click at [156, 535] on div "Icon/Expander Documentation 0 / 6" at bounding box center [209, 527] width 278 height 40
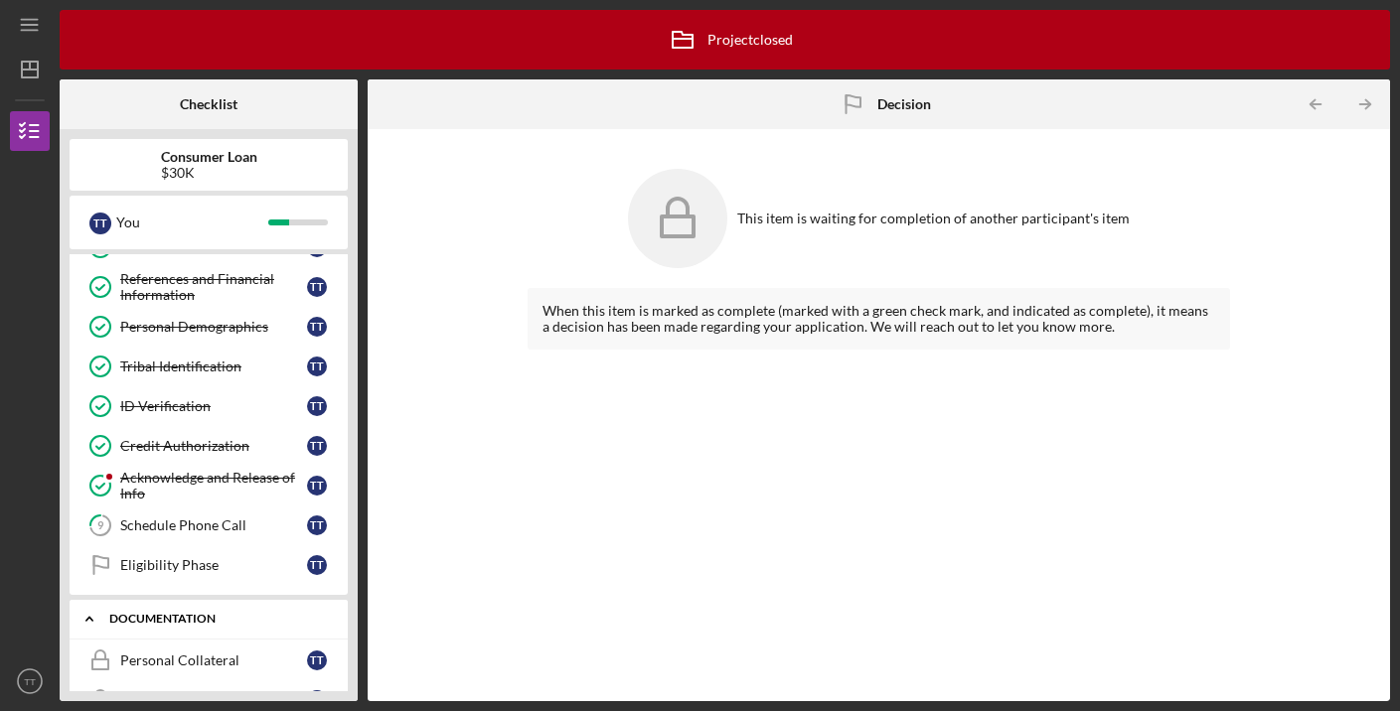
scroll to position [106, 0]
click at [206, 526] on div "Schedule Phone Call" at bounding box center [213, 527] width 187 height 16
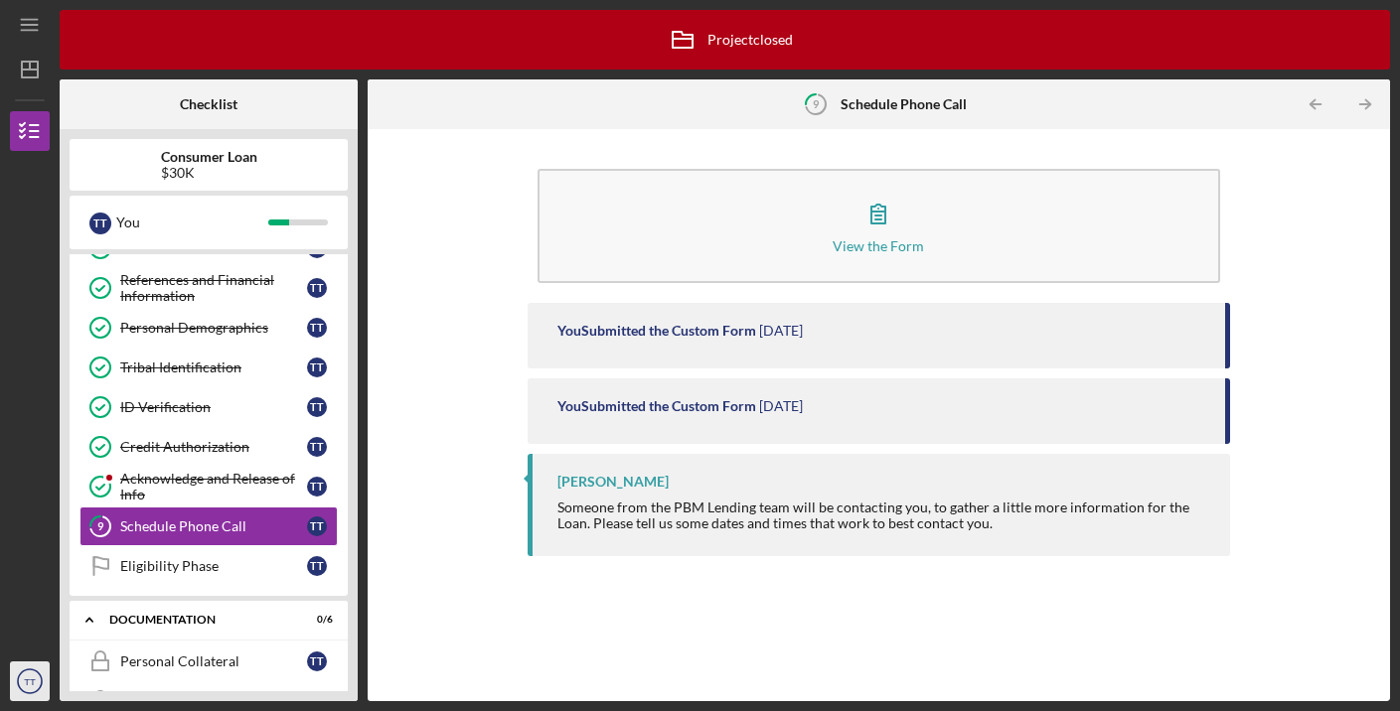
click at [35, 677] on text "TT" at bounding box center [30, 682] width 12 height 11
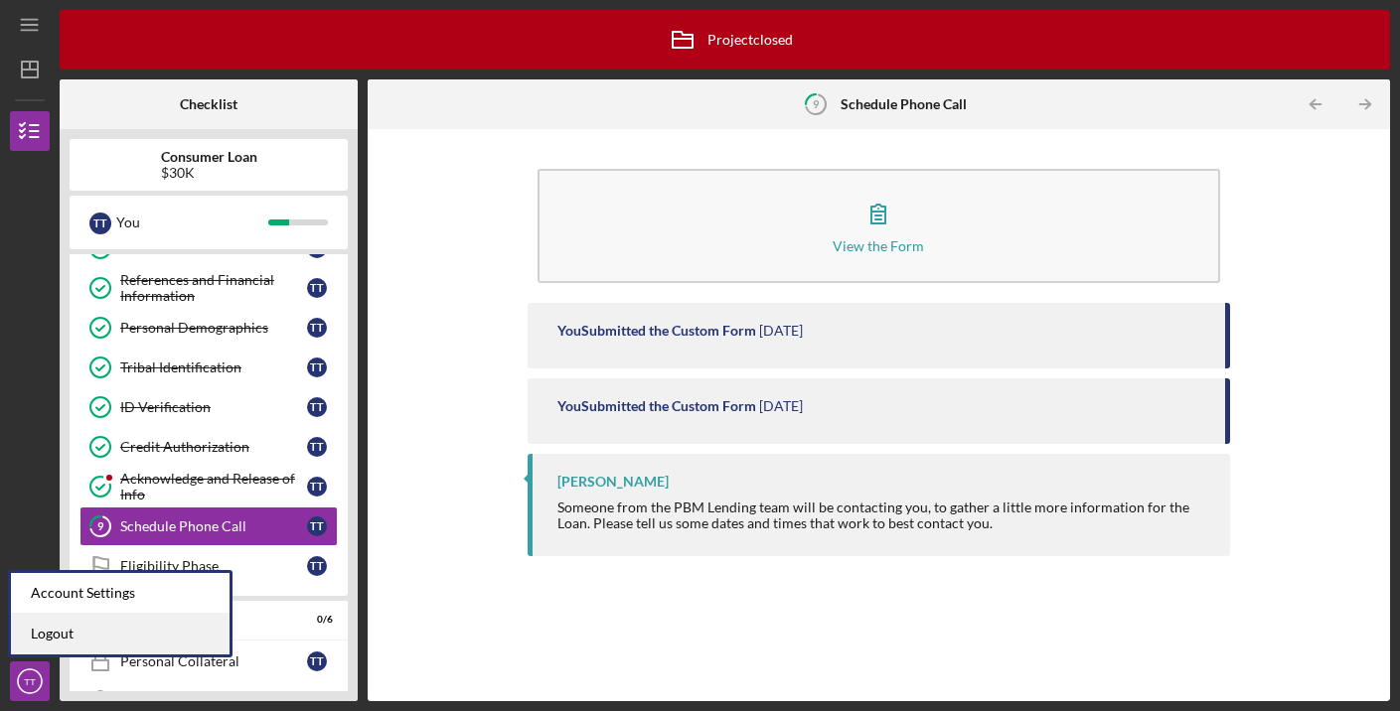
click at [70, 642] on link "Logout" at bounding box center [120, 634] width 219 height 41
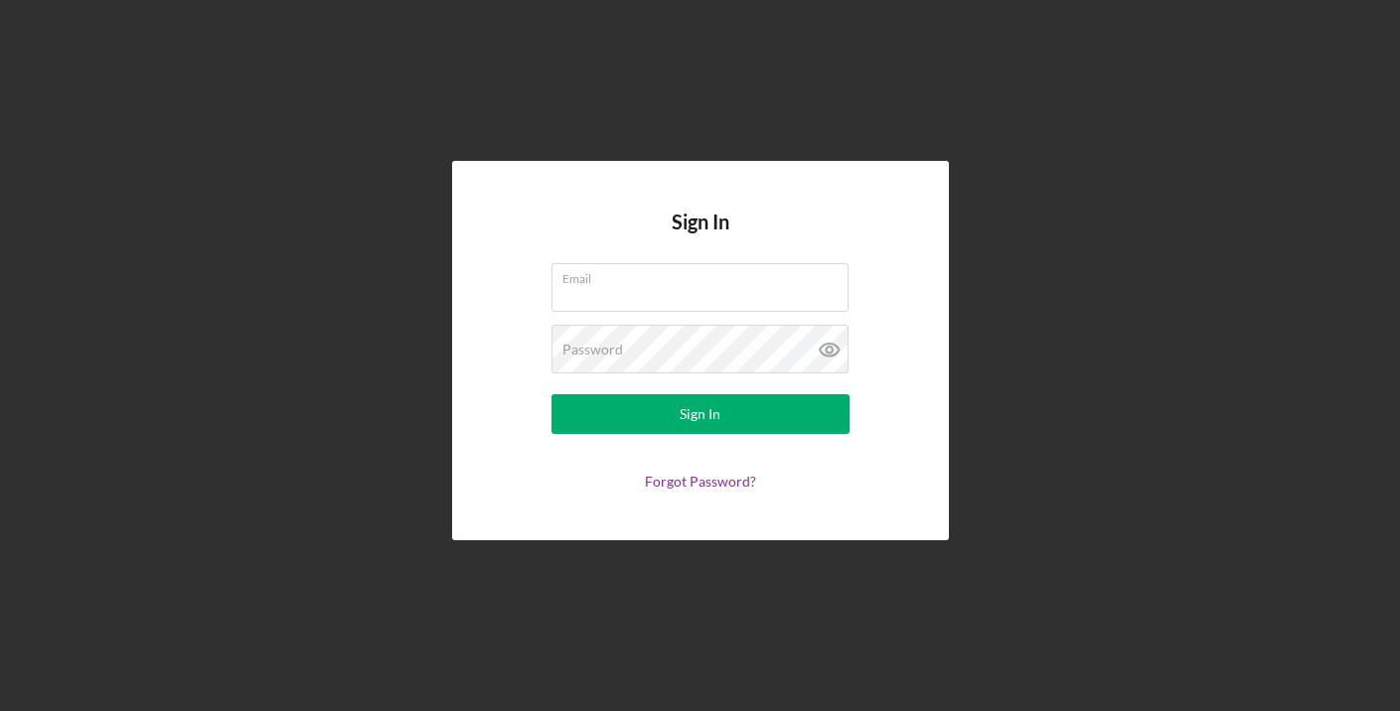
type input "[EMAIL_ADDRESS][DOMAIN_NAME]"
